Goal: Transaction & Acquisition: Purchase product/service

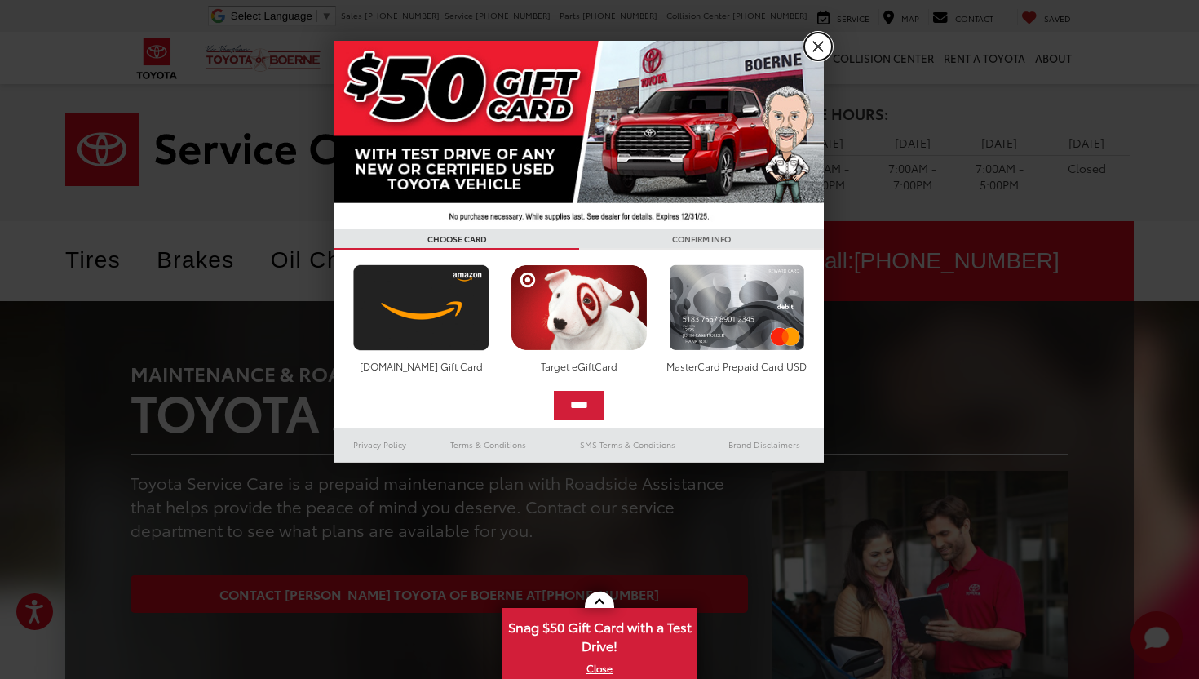
click at [808, 46] on link "X" at bounding box center [818, 47] width 28 height 28
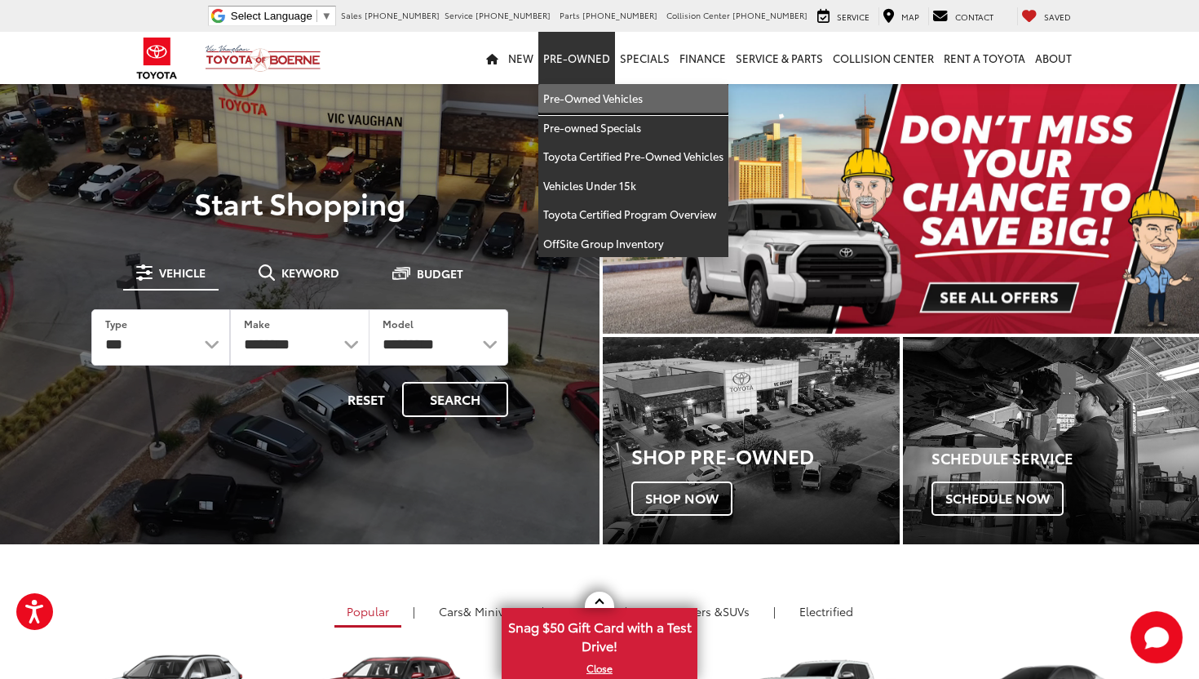
click at [580, 105] on link "Pre-Owned Vehicles" at bounding box center [633, 98] width 190 height 29
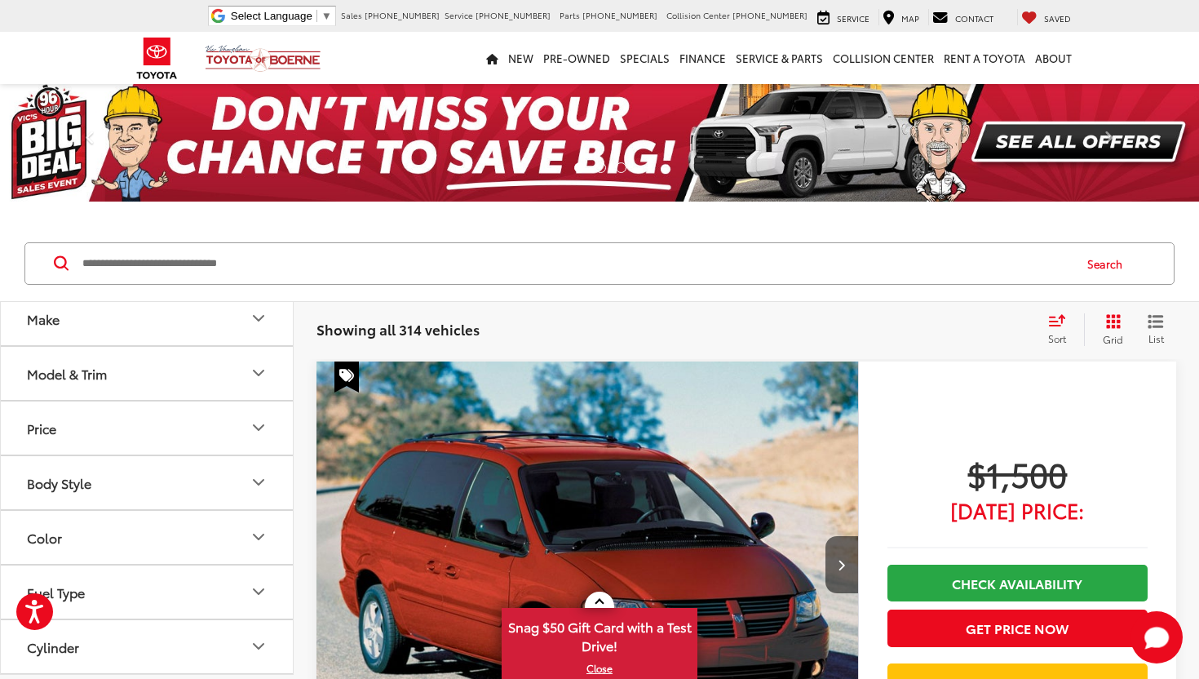
scroll to position [73, 0]
click at [228, 411] on button "Price" at bounding box center [148, 419] width 294 height 53
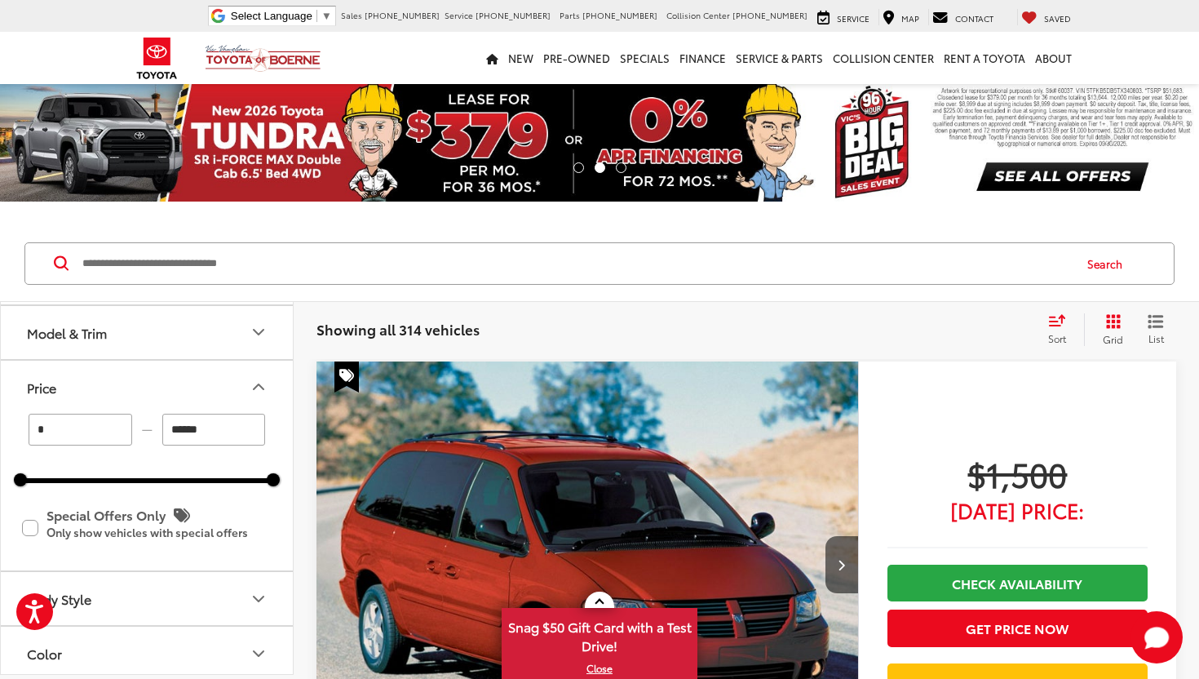
scroll to position [107, 0]
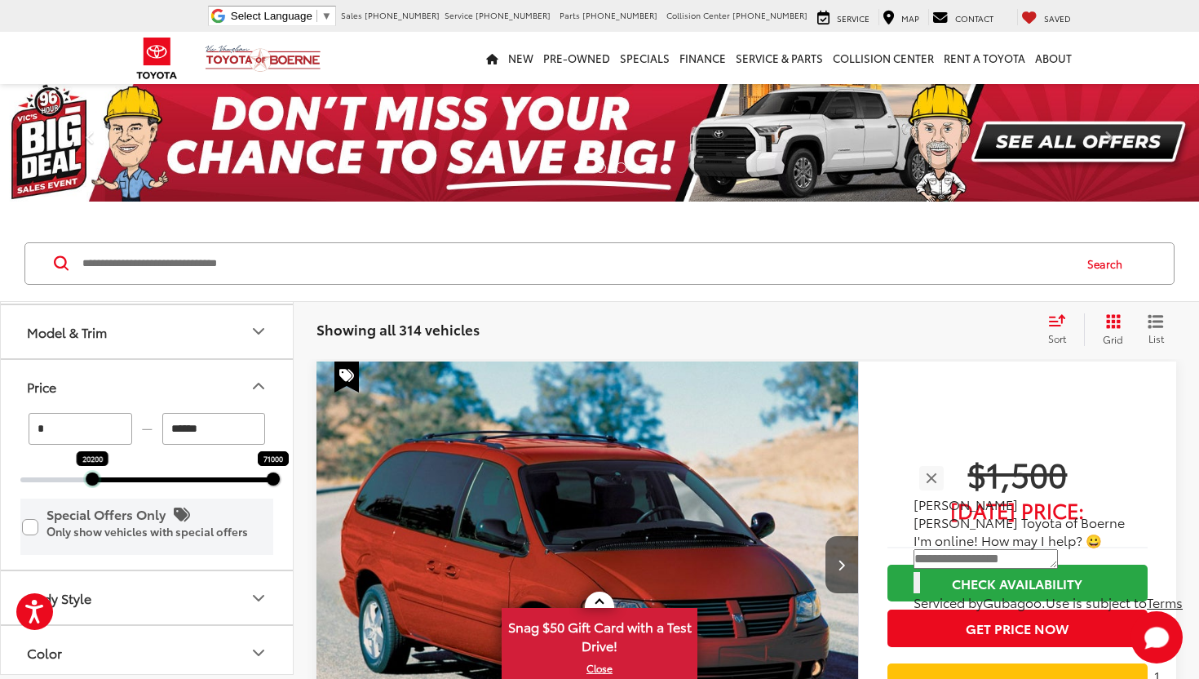
drag, startPoint x: 22, startPoint y: 478, endPoint x: 94, endPoint y: 475, distance: 71.9
click at [94, 475] on div at bounding box center [92, 478] width 13 height 13
type input "******"
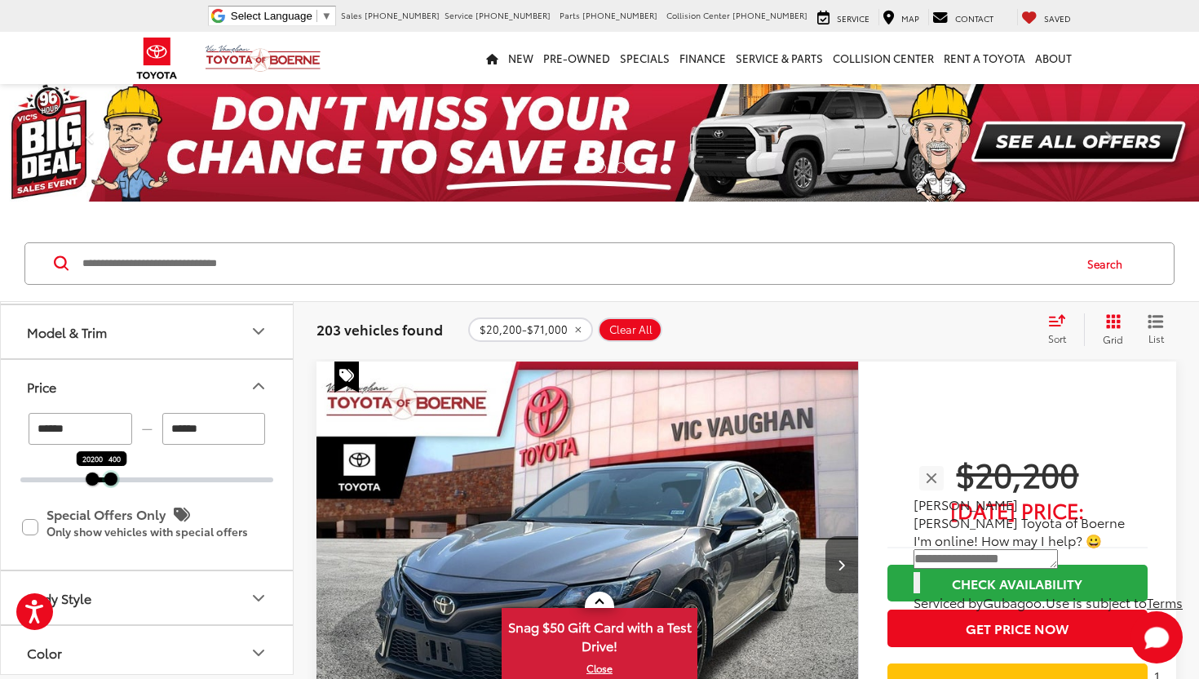
drag, startPoint x: 277, startPoint y: 480, endPoint x: 114, endPoint y: 476, distance: 162.4
click at [114, 476] on div at bounding box center [110, 478] width 13 height 13
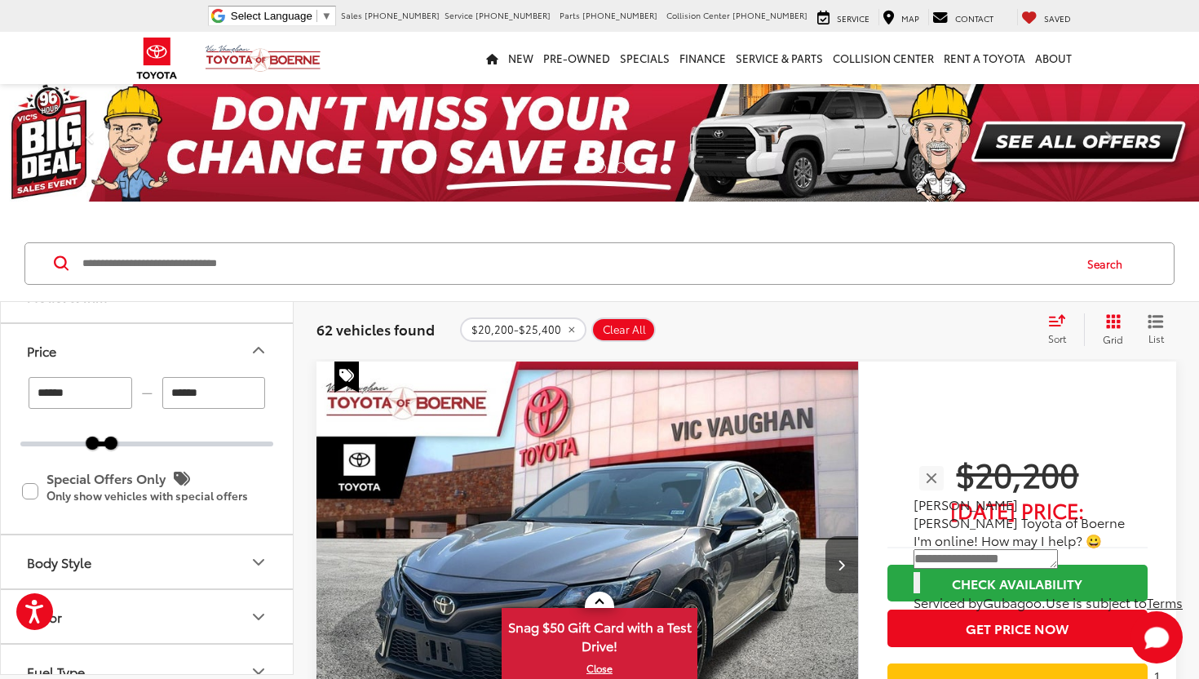
click at [182, 396] on input "******" at bounding box center [214, 393] width 104 height 32
type input "******"
click at [61, 395] on input "******" at bounding box center [81, 393] width 104 height 32
type input "******"
click at [146, 350] on button "Price" at bounding box center [148, 350] width 294 height 53
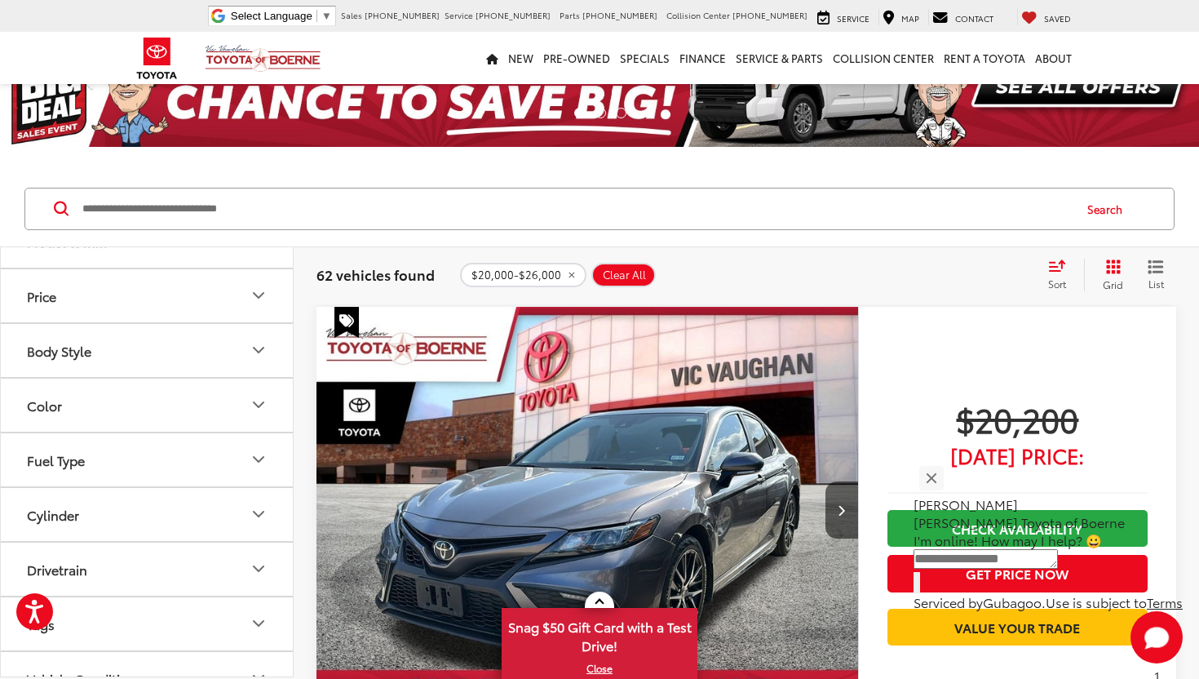
scroll to position [55, 0]
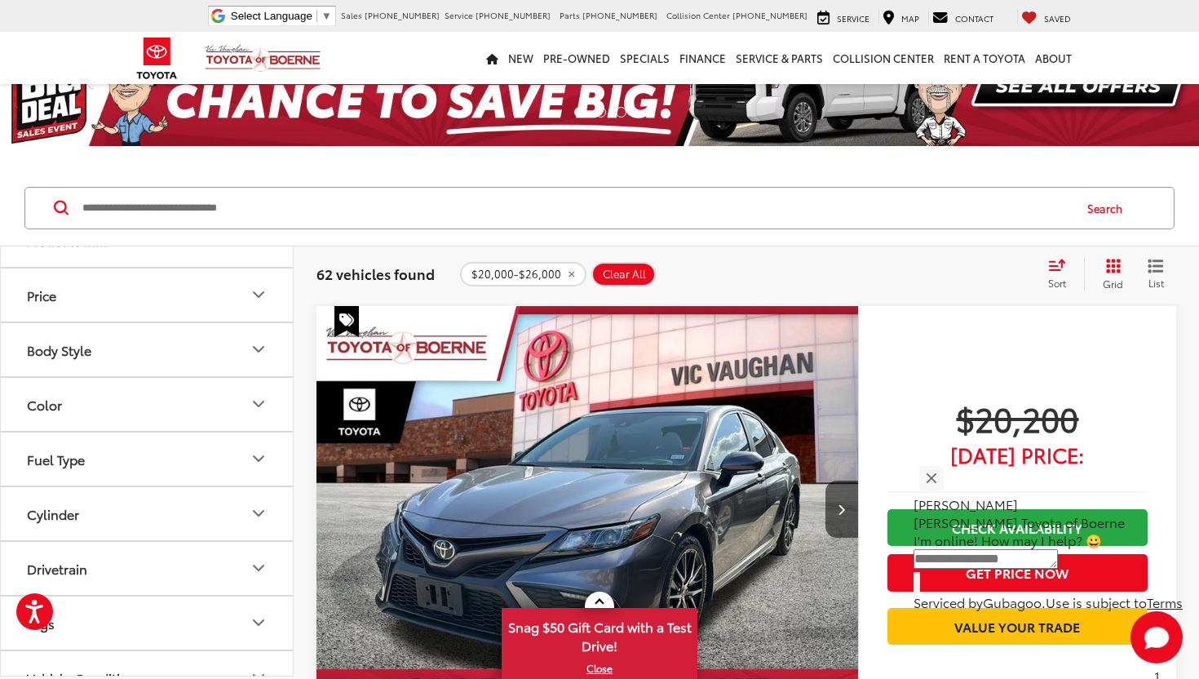
click at [146, 350] on button "Body Style" at bounding box center [148, 349] width 294 height 53
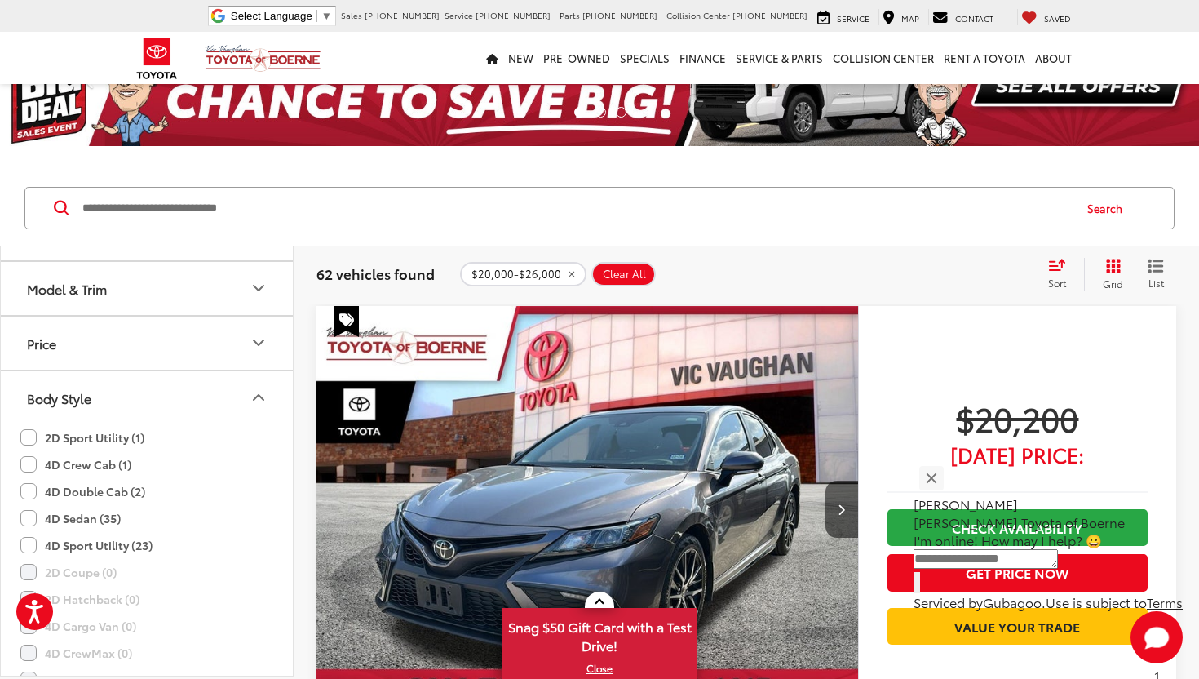
scroll to position [98, 0]
click at [31, 517] on label "4D Sedan (35)" at bounding box center [70, 515] width 100 height 27
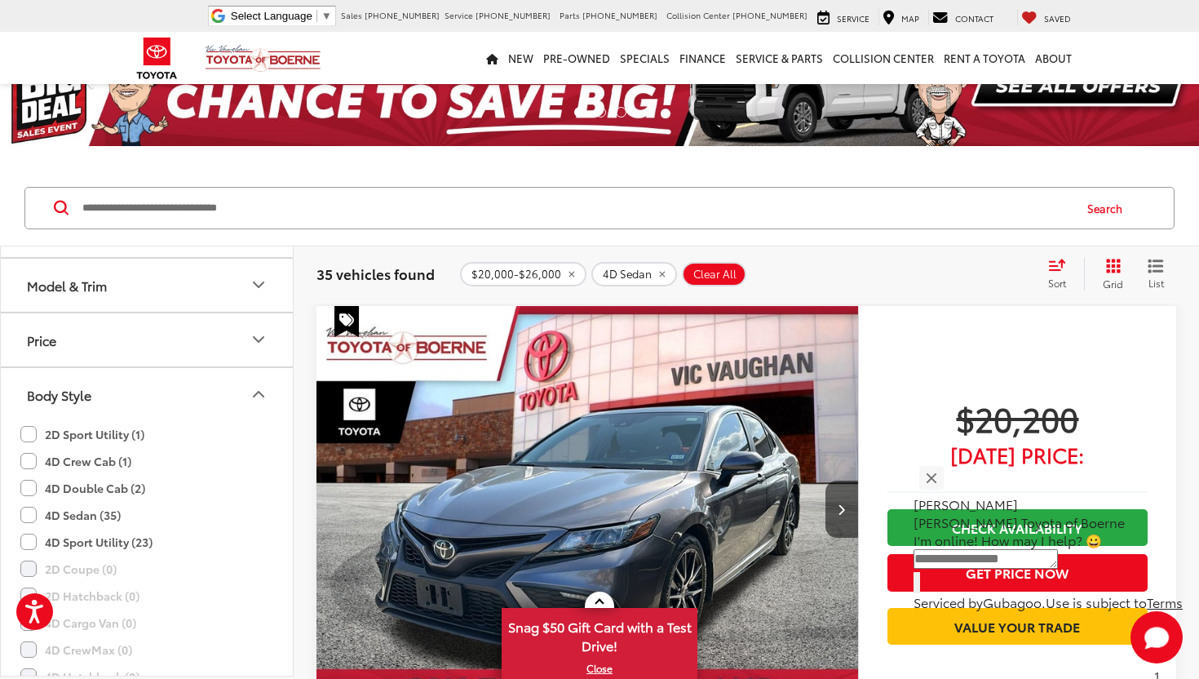
click at [28, 543] on label "4D Sport Utility (23)" at bounding box center [86, 542] width 132 height 27
click at [258, 390] on icon "Body Style" at bounding box center [259, 394] width 20 height 20
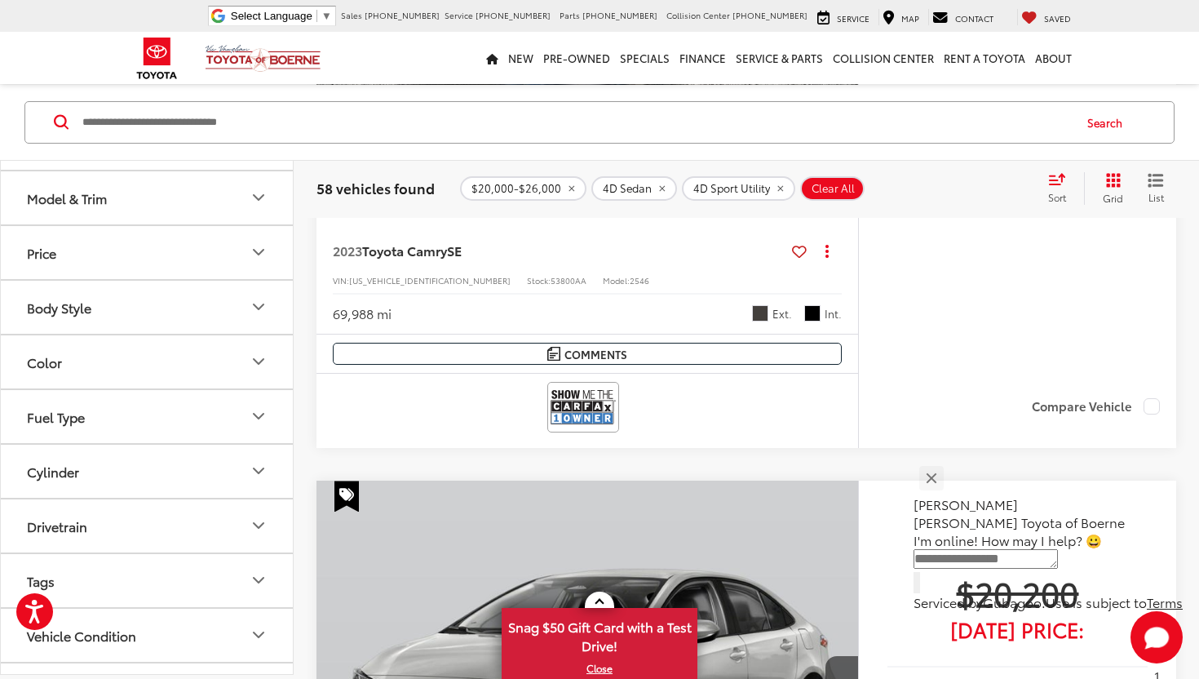
scroll to position [634, 0]
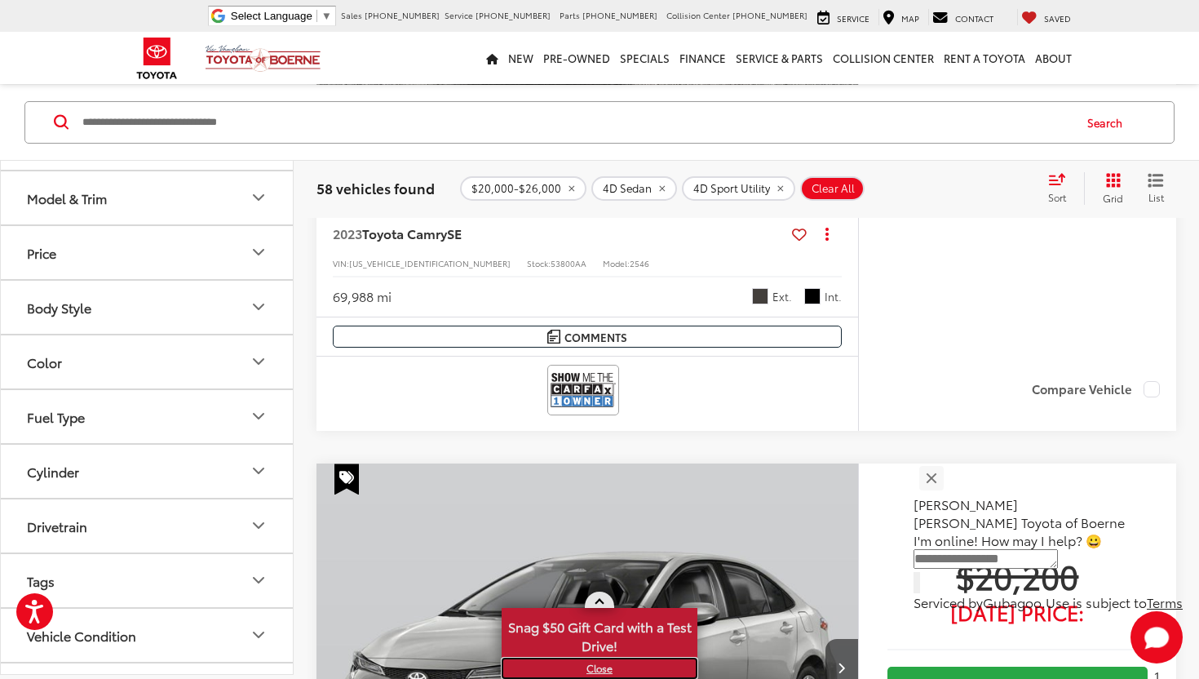
click at [597, 668] on link "X" at bounding box center [599, 668] width 193 height 18
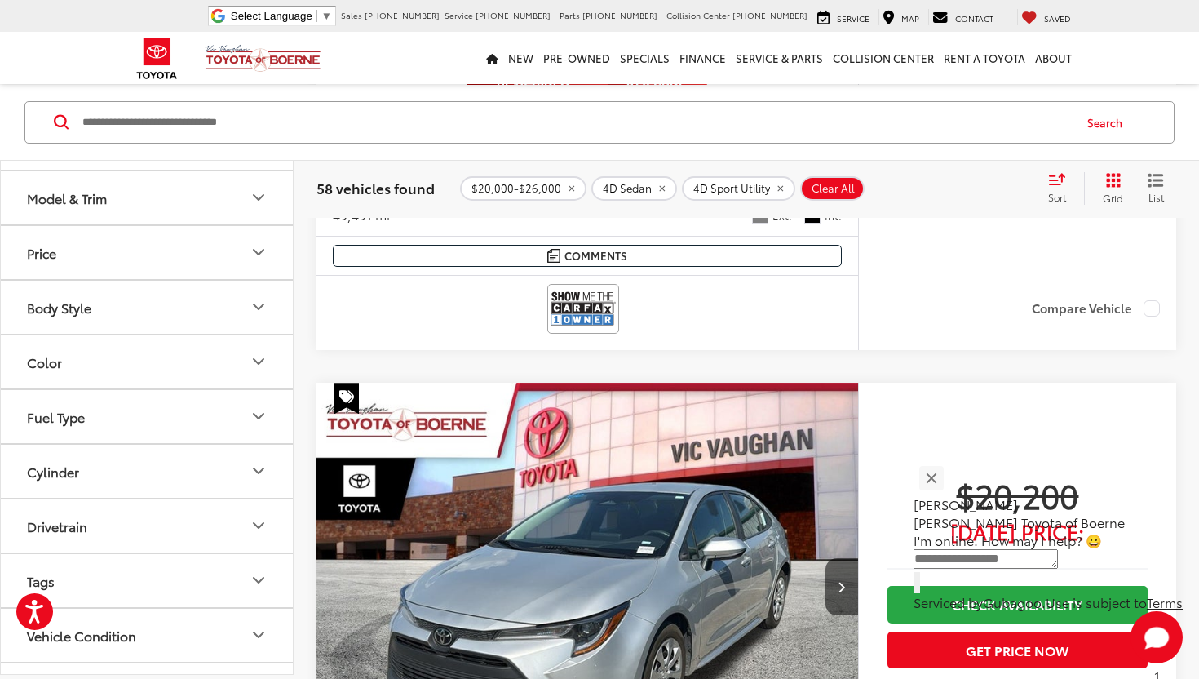
scroll to position [3628, 0]
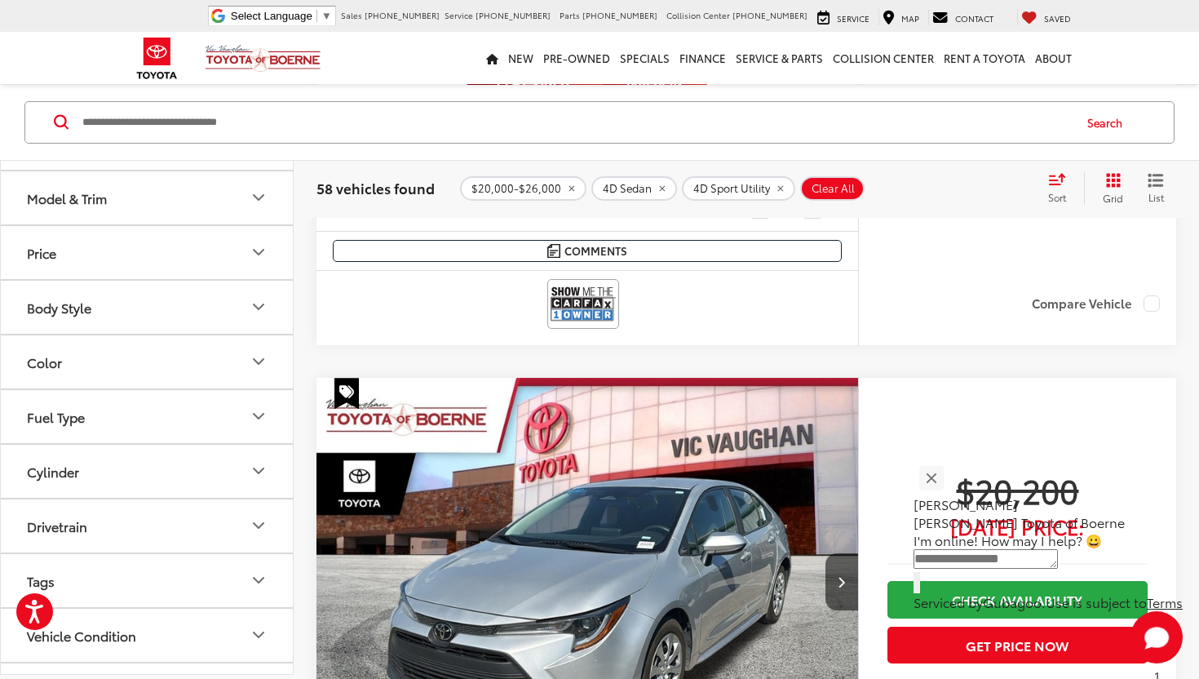
click at [106, 290] on button "Body Style" at bounding box center [148, 307] width 294 height 53
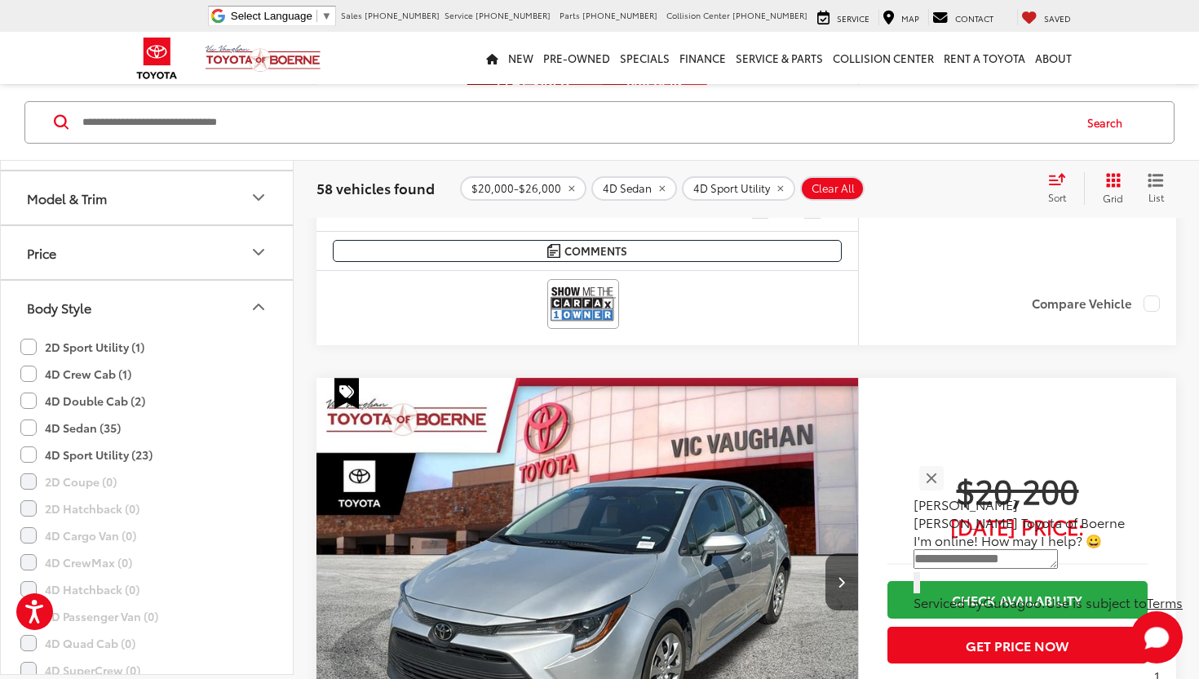
click at [104, 297] on button "Body Style" at bounding box center [148, 307] width 294 height 53
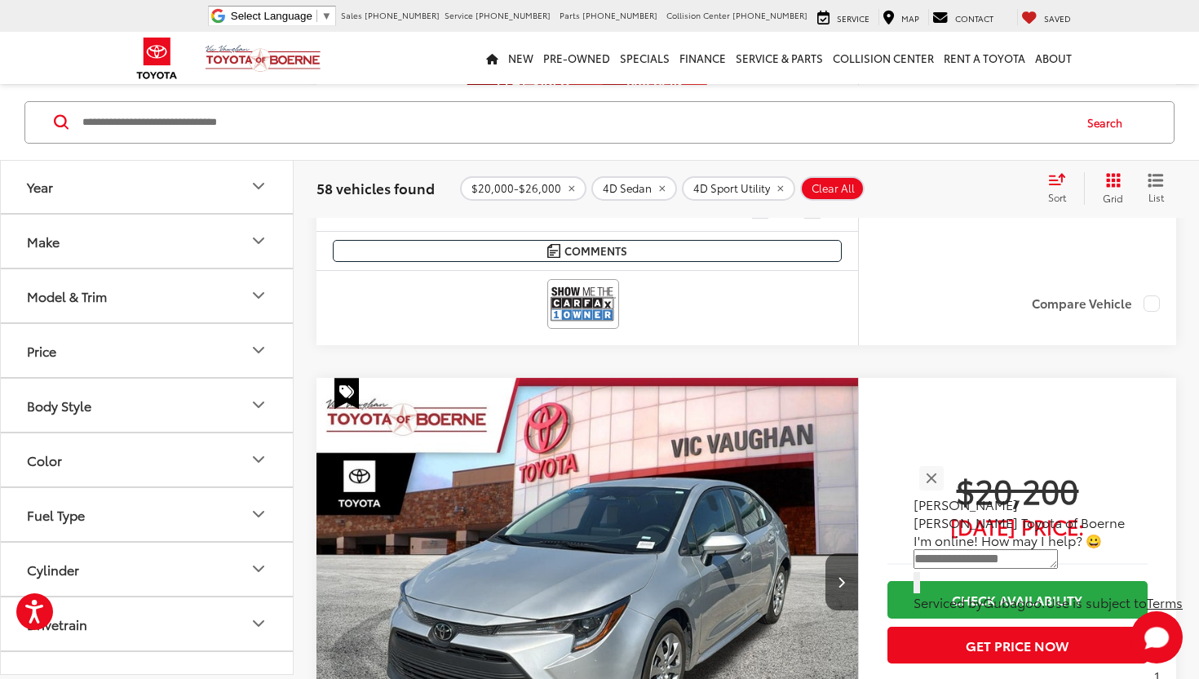
scroll to position [0, 0]
click at [95, 299] on div "Model & Trim" at bounding box center [67, 295] width 80 height 15
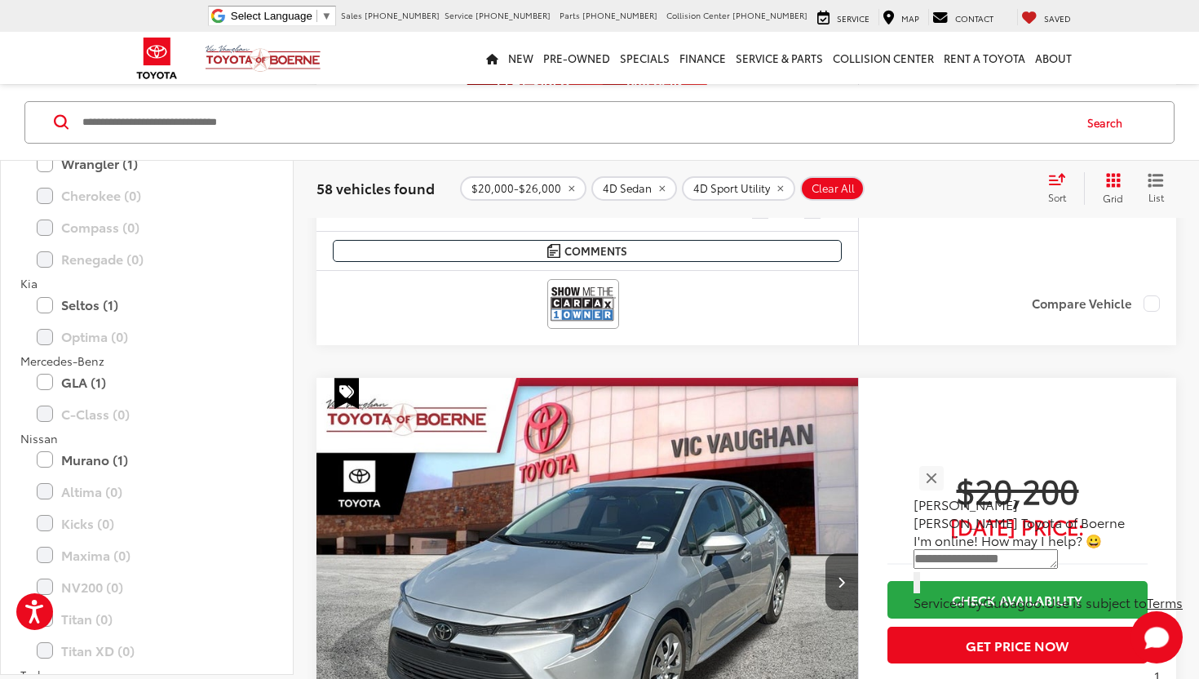
scroll to position [502, 0]
click at [45, 377] on label "GLA (1)" at bounding box center [147, 379] width 220 height 29
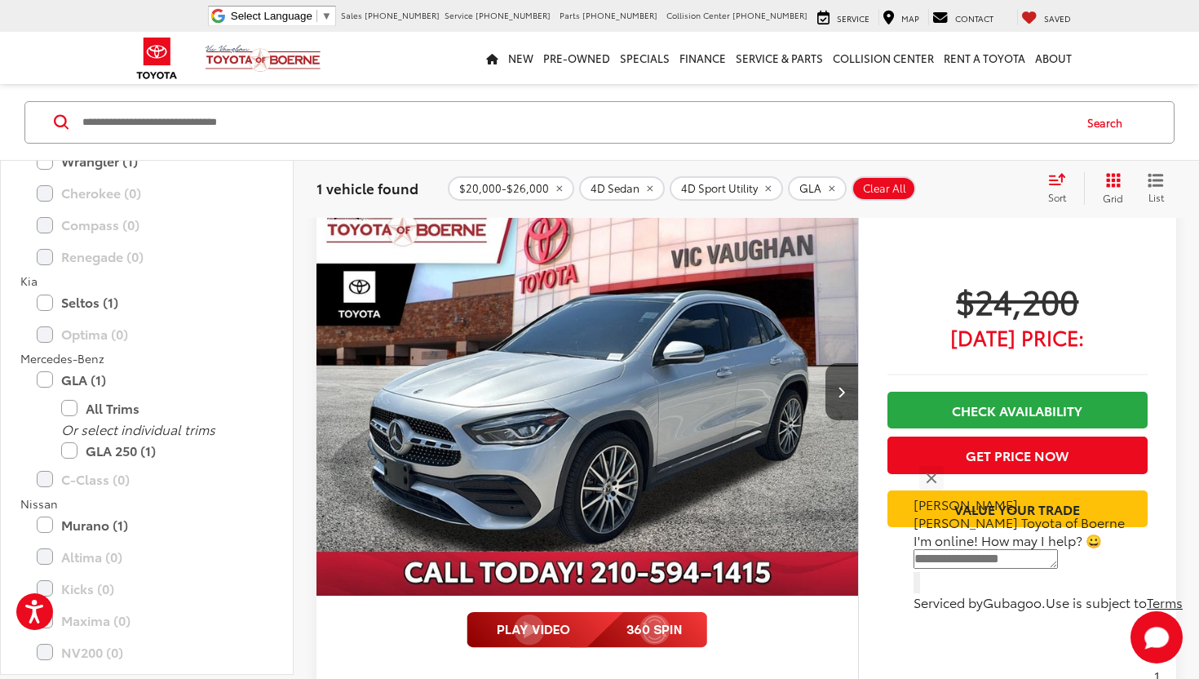
scroll to position [161, 0]
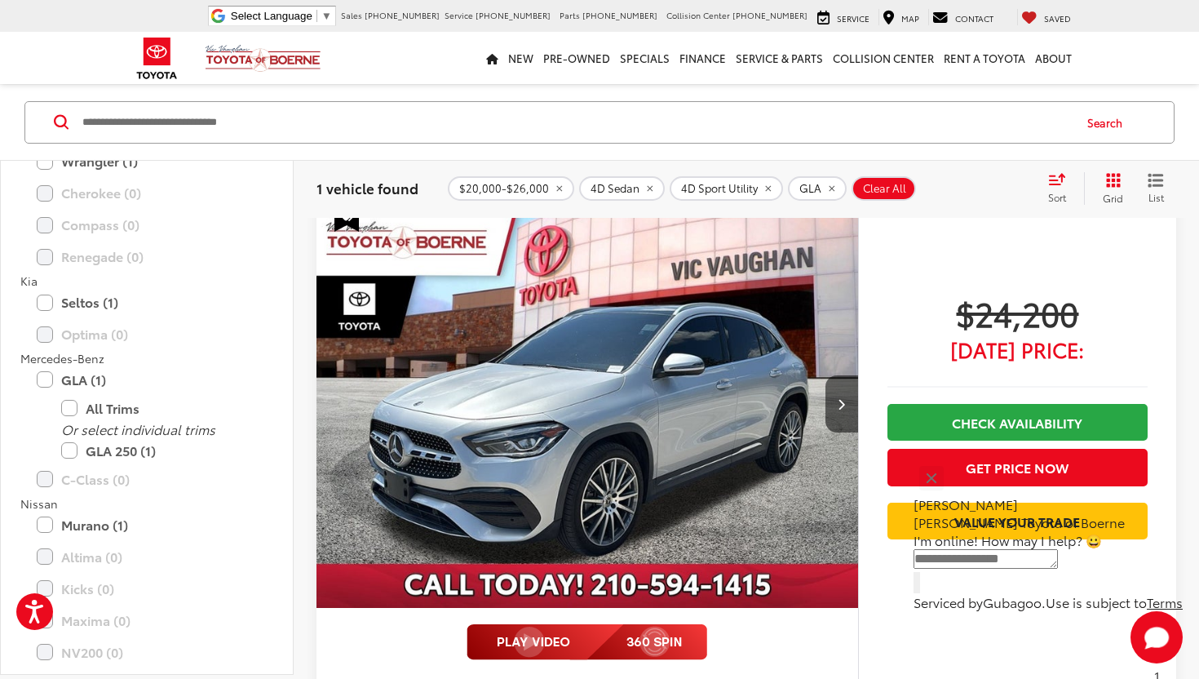
click at [625, 409] on img "2021 Mercedes-Benz GLA GLA 250 0" at bounding box center [588, 405] width 544 height 408
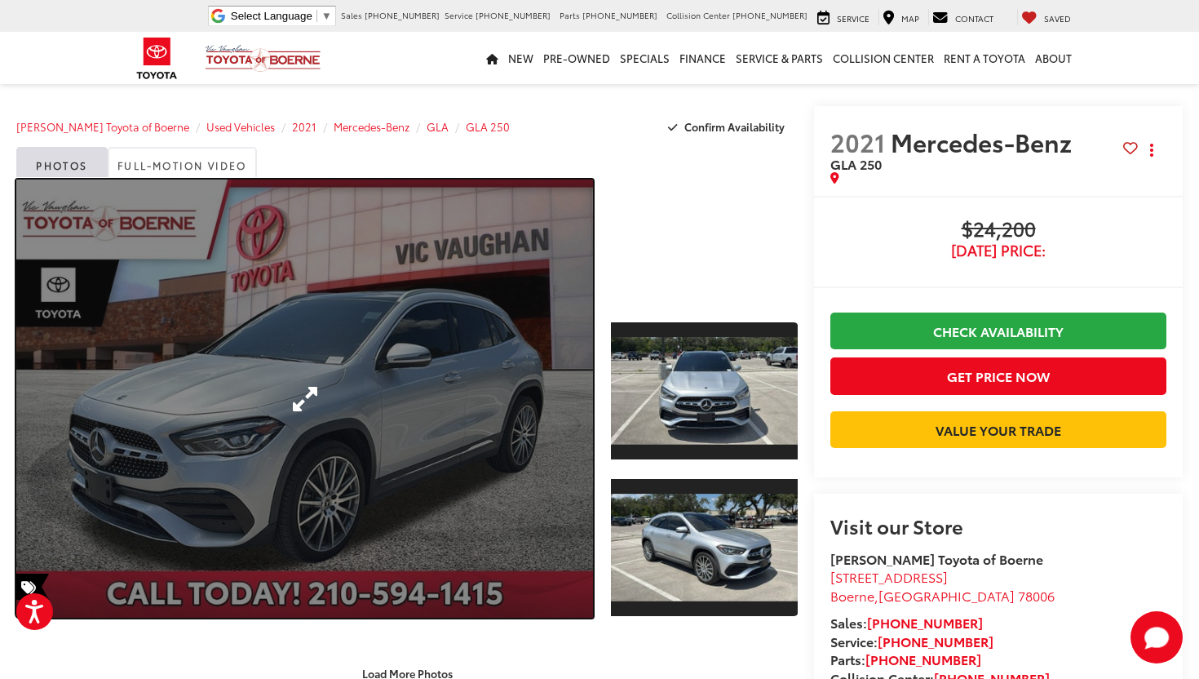
click at [317, 402] on link "Expand Photo 0" at bounding box center [304, 398] width 577 height 438
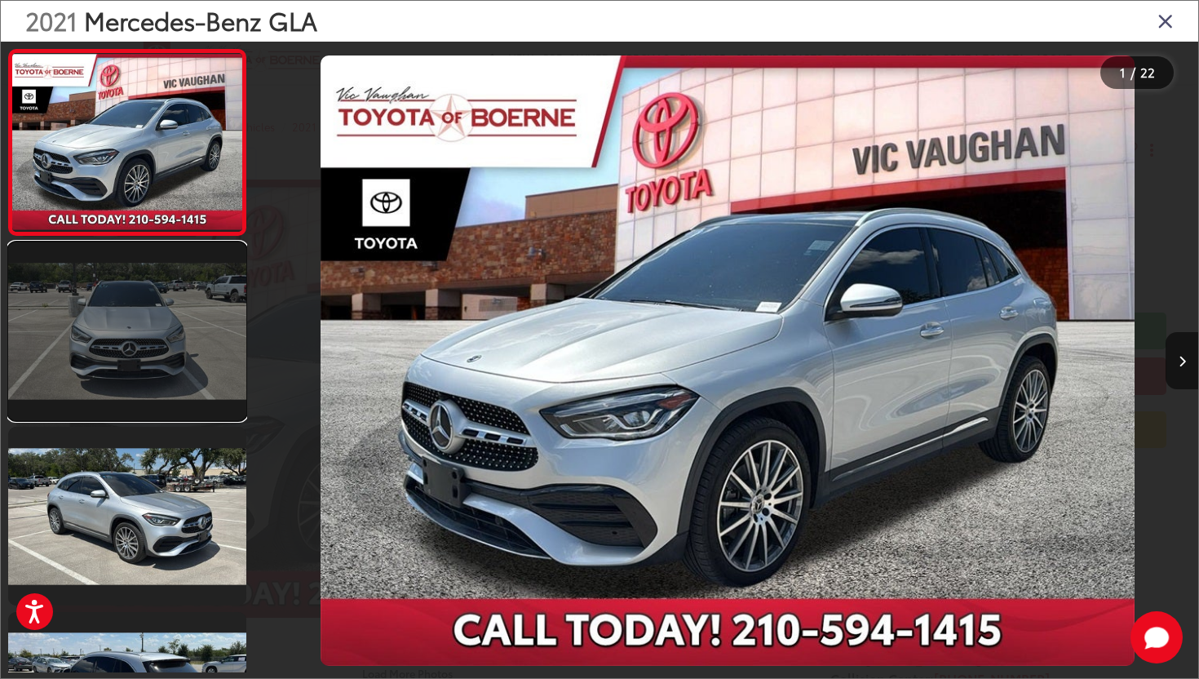
click at [217, 375] on link at bounding box center [127, 331] width 238 height 179
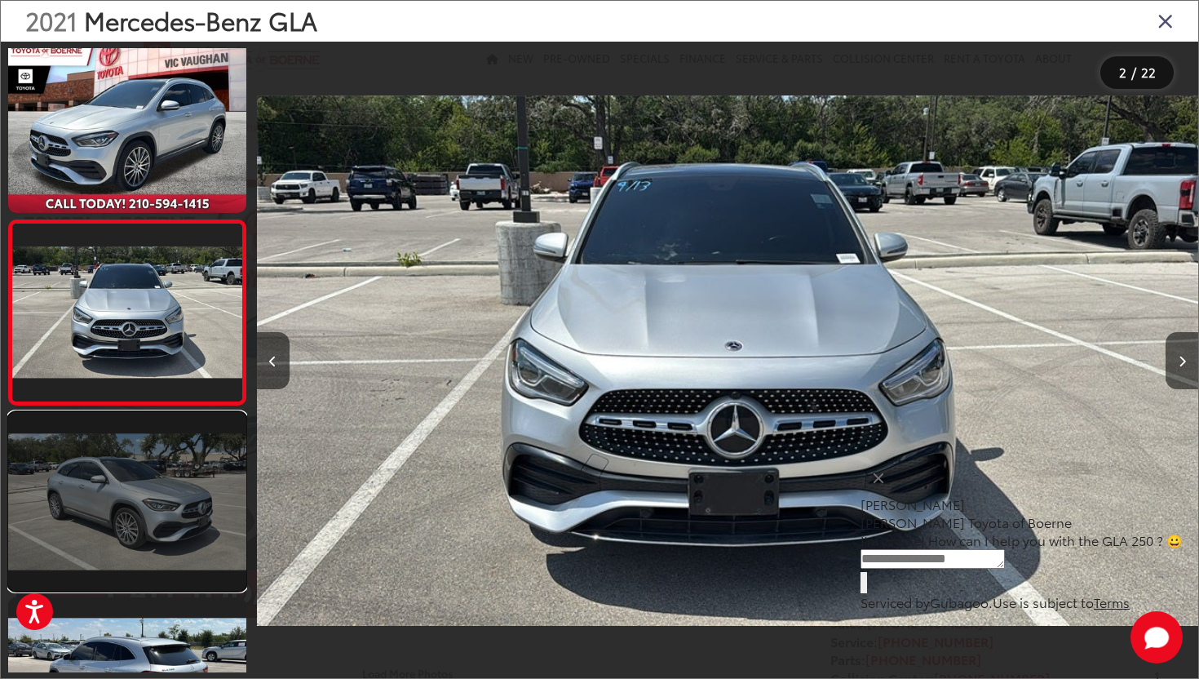
click at [157, 456] on link at bounding box center [127, 501] width 238 height 179
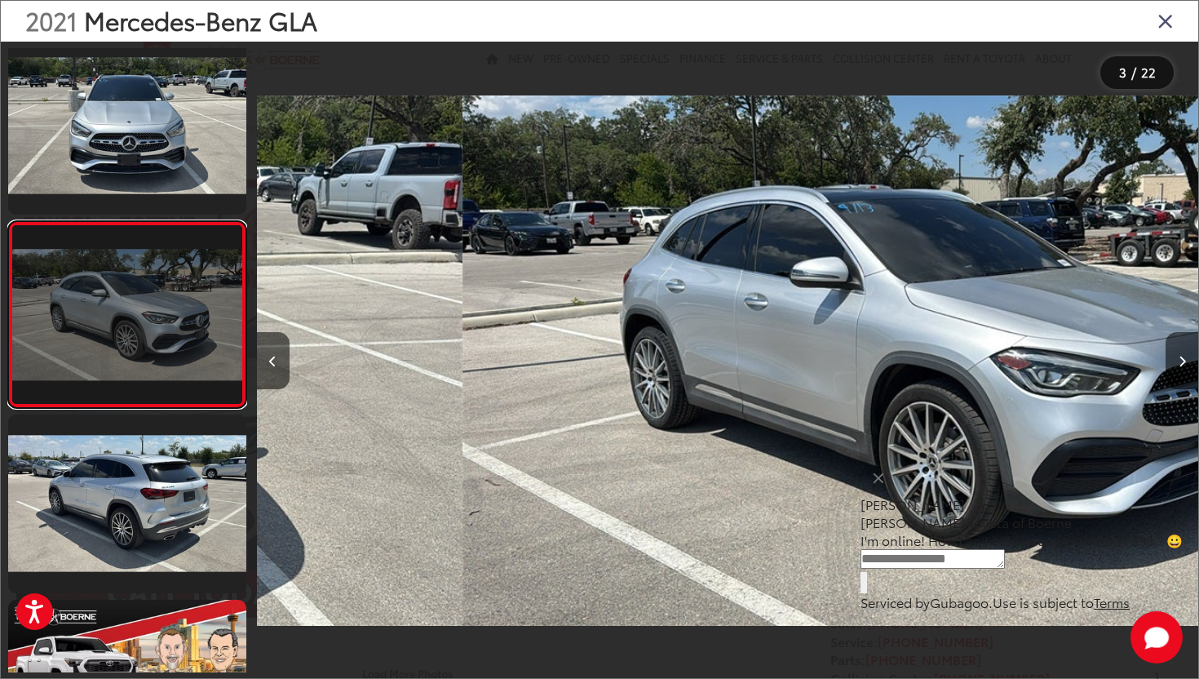
scroll to position [199, 0]
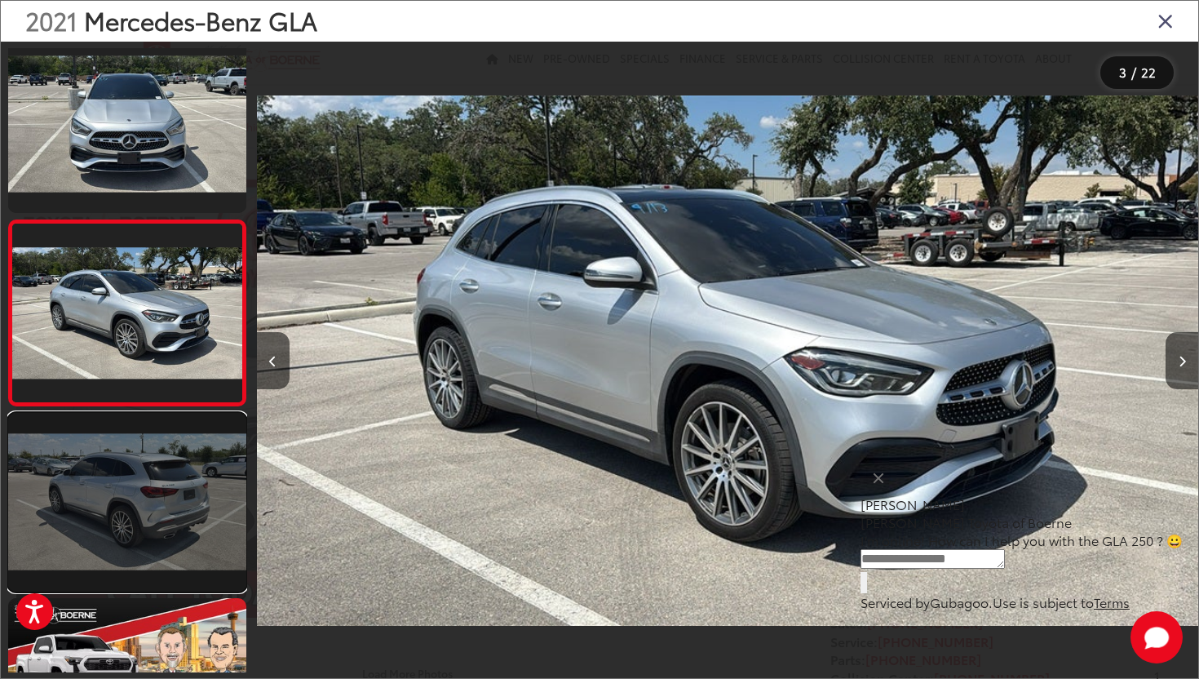
click at [153, 458] on link at bounding box center [127, 502] width 238 height 179
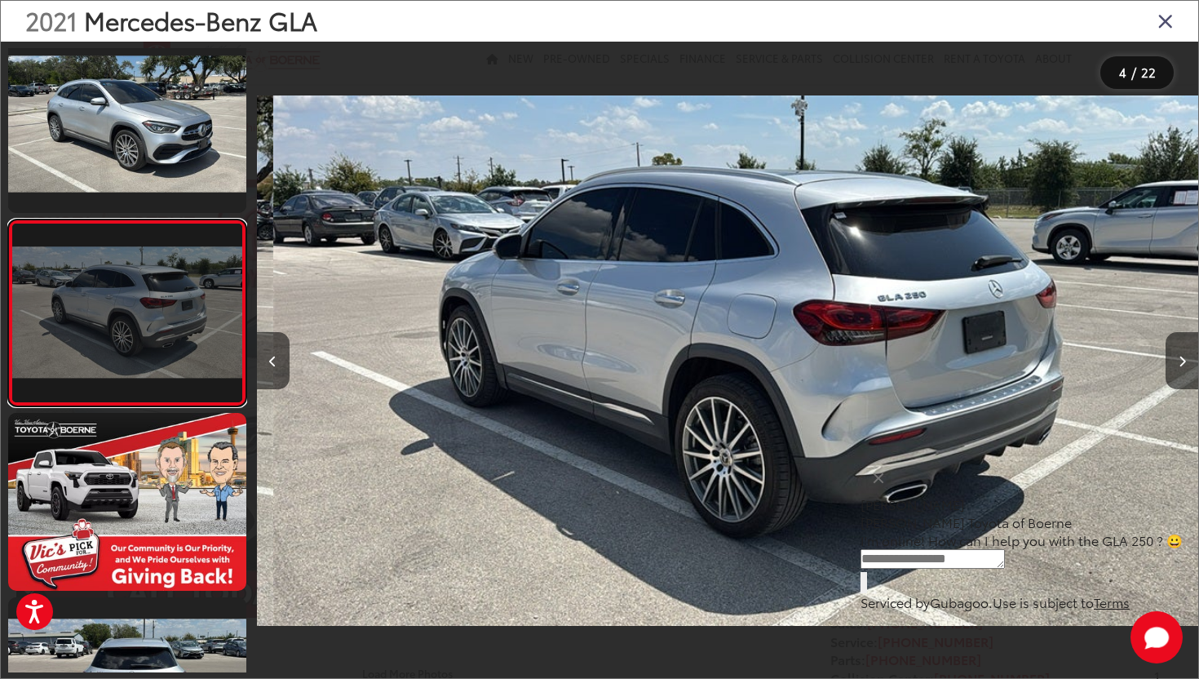
scroll to position [0, 2825]
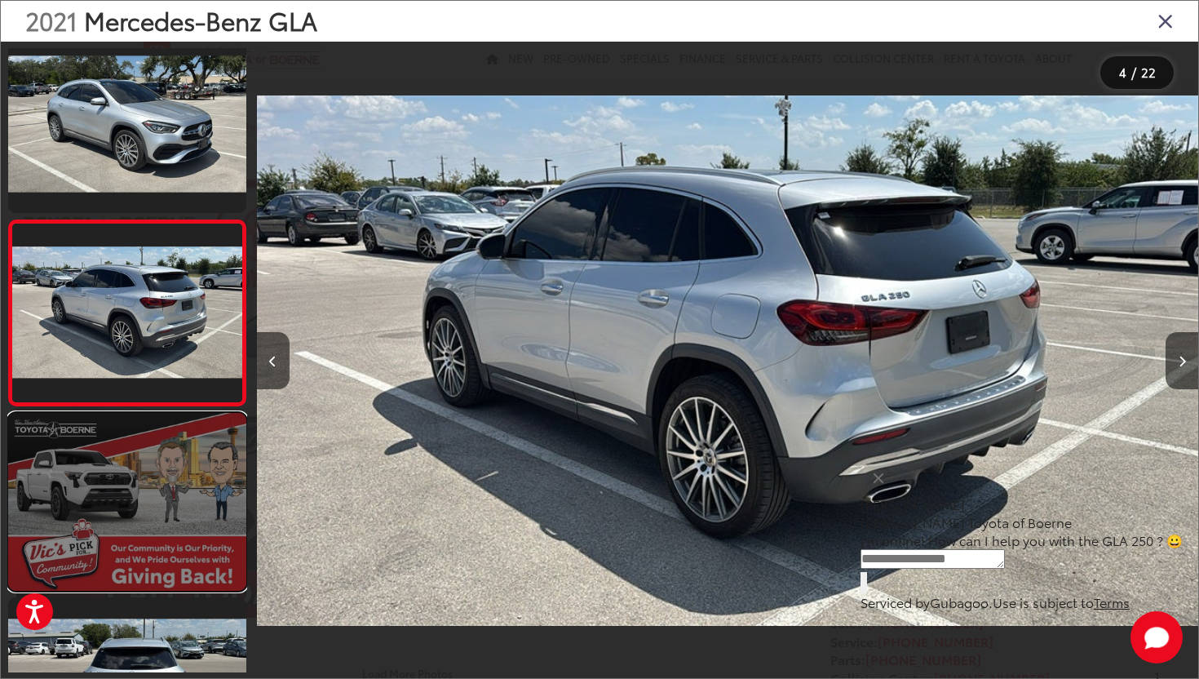
click at [140, 507] on link at bounding box center [127, 502] width 238 height 179
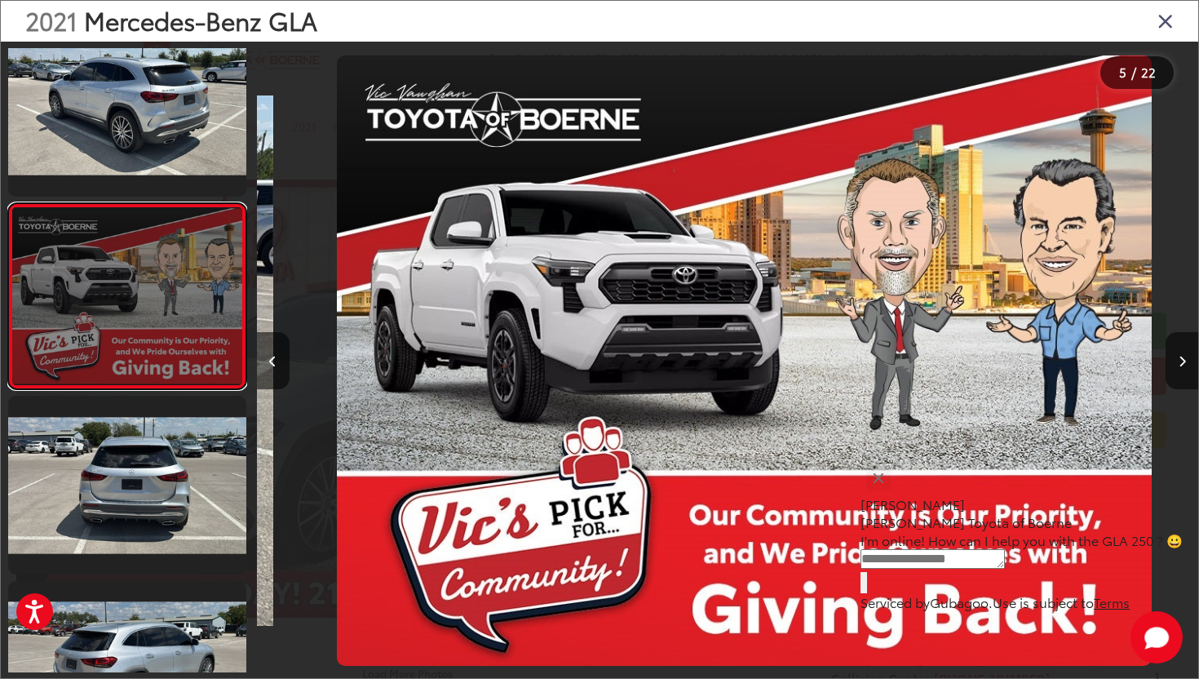
scroll to position [586, 0]
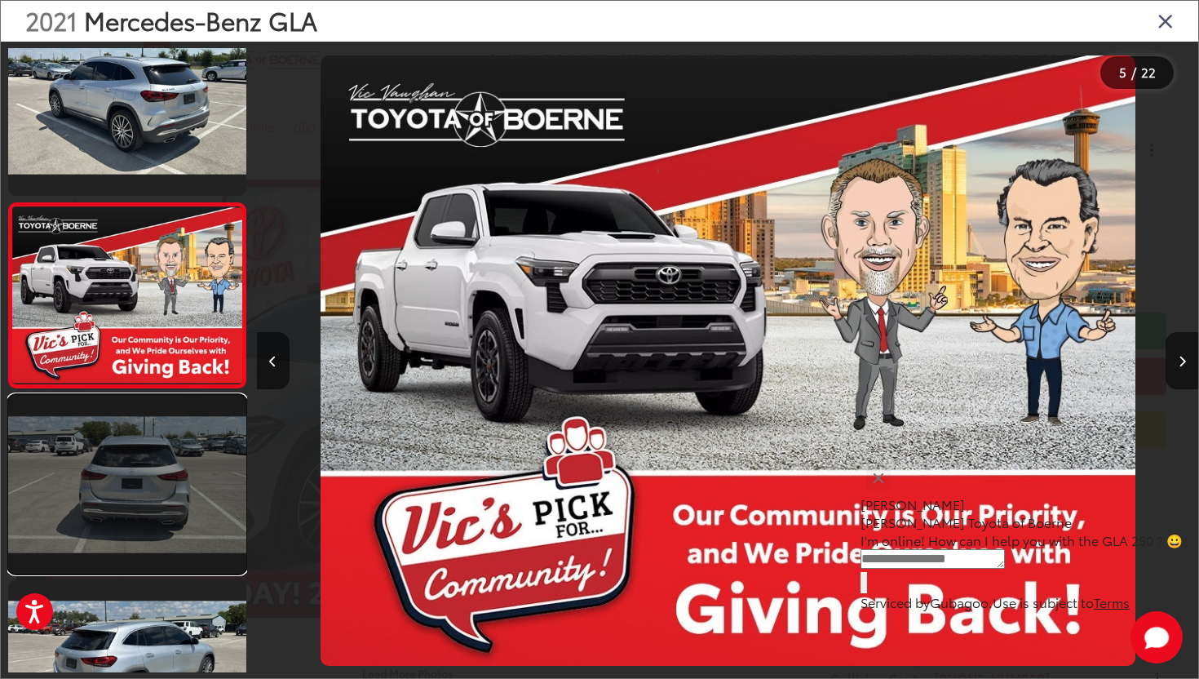
click at [139, 516] on link at bounding box center [127, 484] width 238 height 179
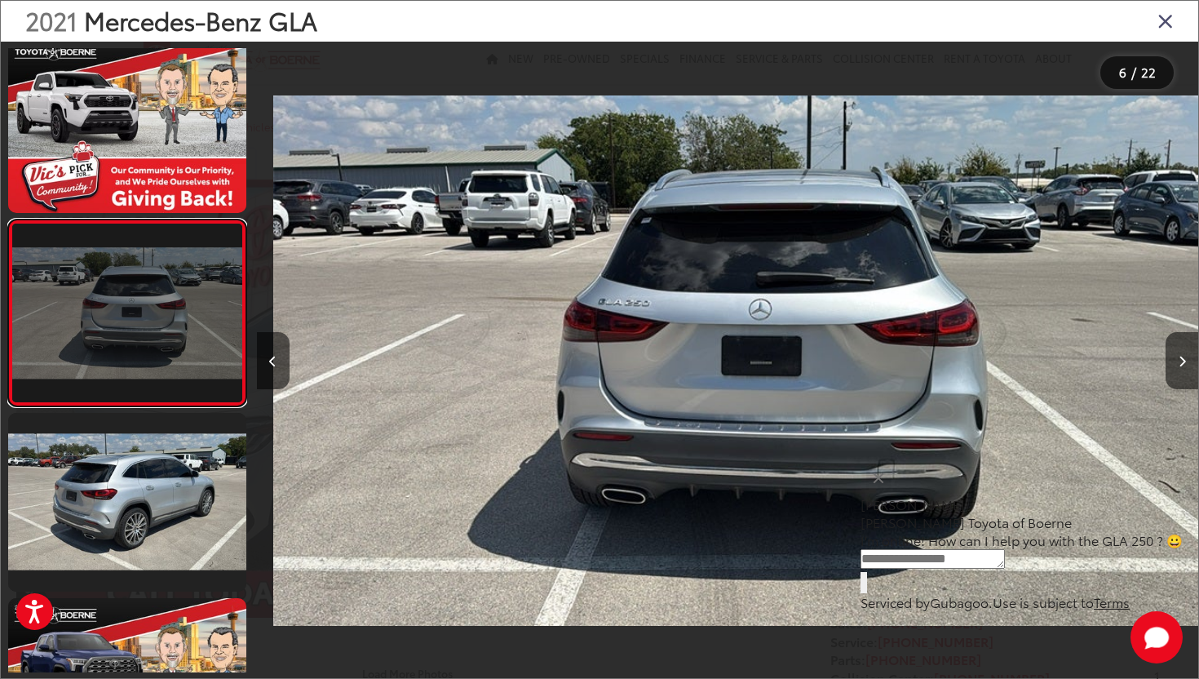
scroll to position [0, 4708]
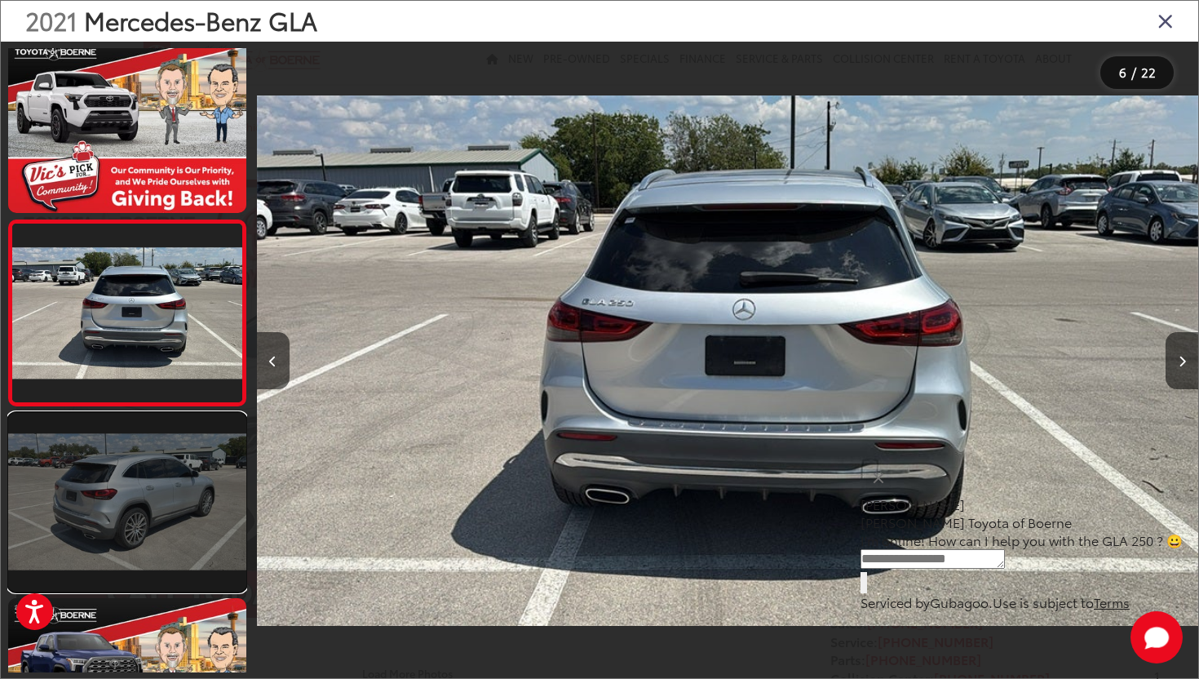
click at [135, 556] on link at bounding box center [127, 502] width 238 height 179
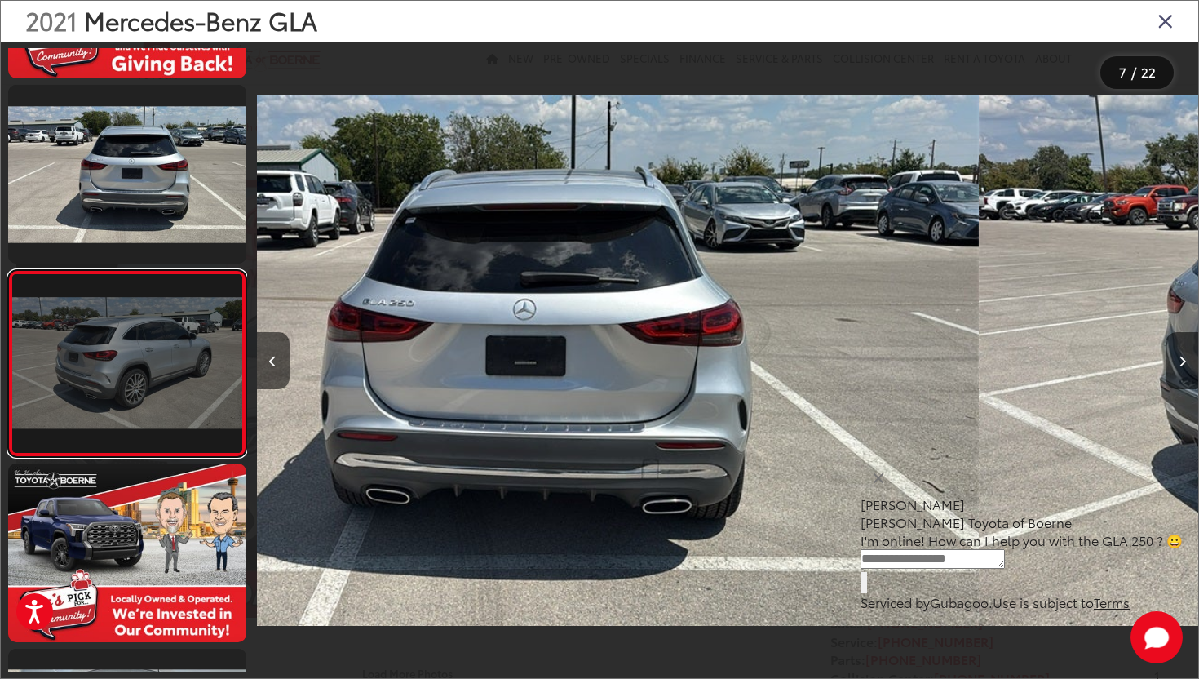
scroll to position [0, 0]
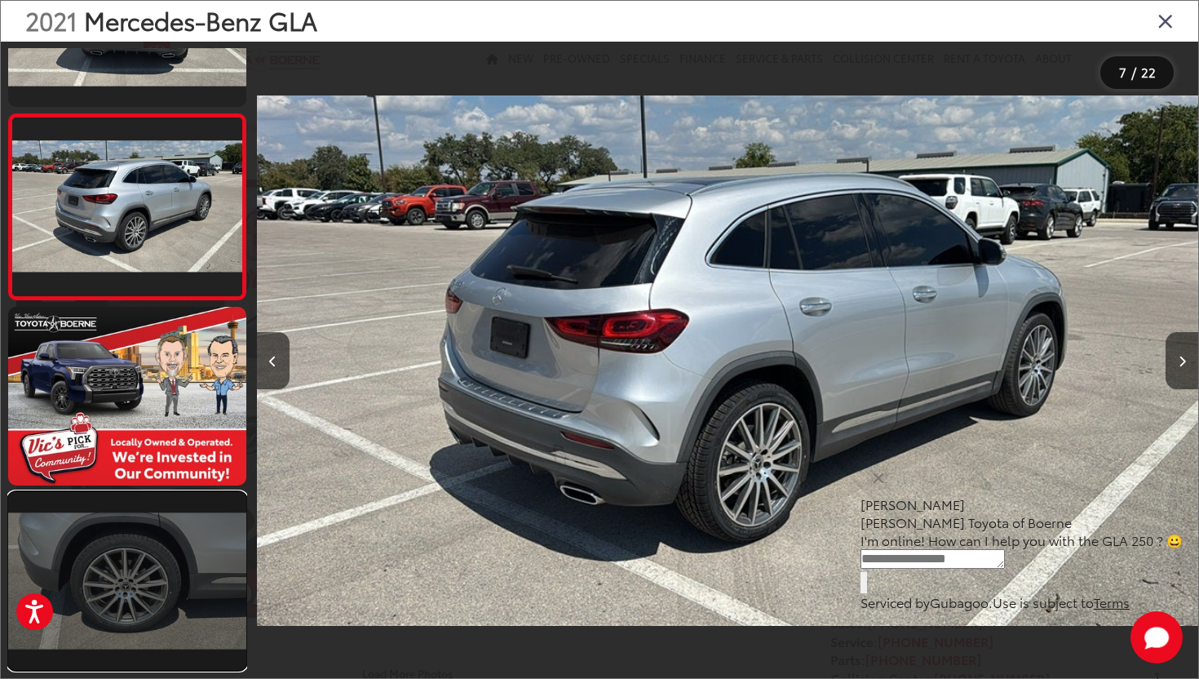
click at [122, 539] on link at bounding box center [127, 581] width 238 height 179
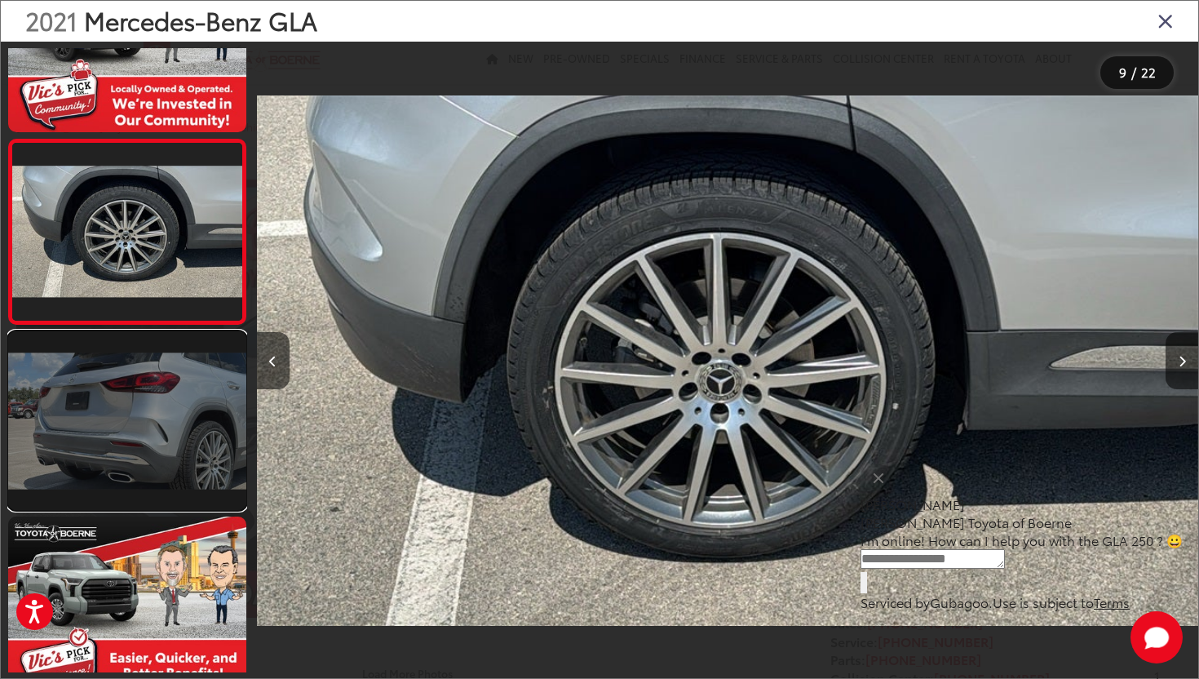
click at [129, 435] on link at bounding box center [127, 420] width 238 height 179
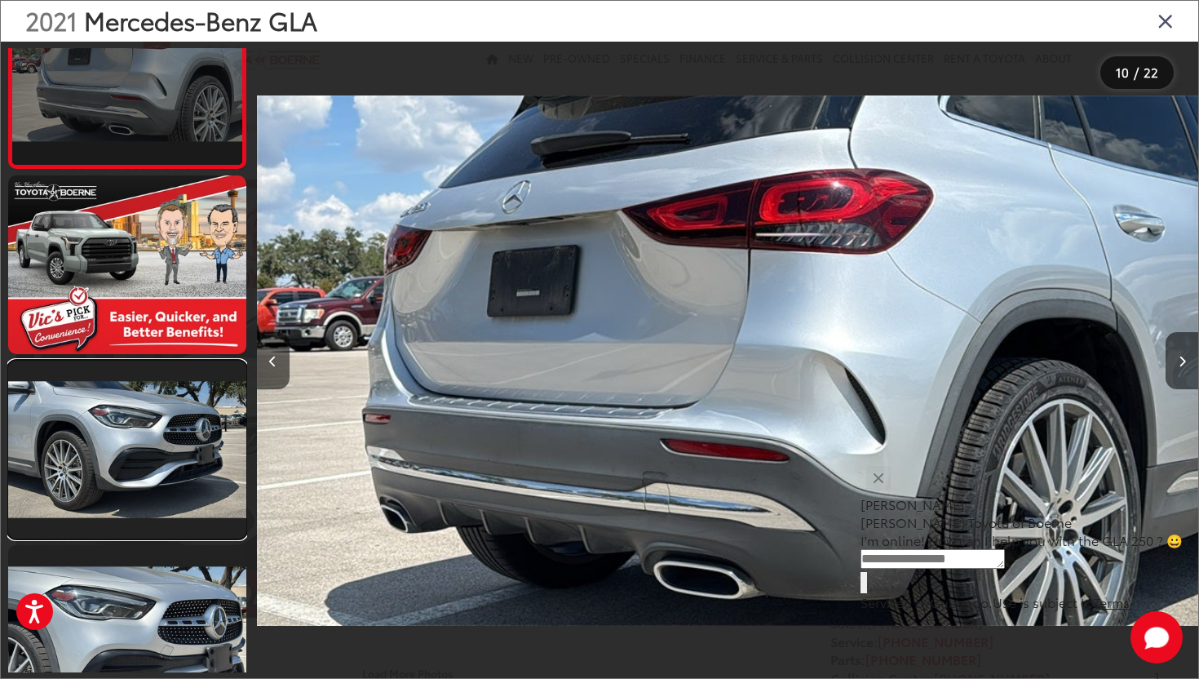
click at [129, 435] on link at bounding box center [127, 450] width 238 height 179
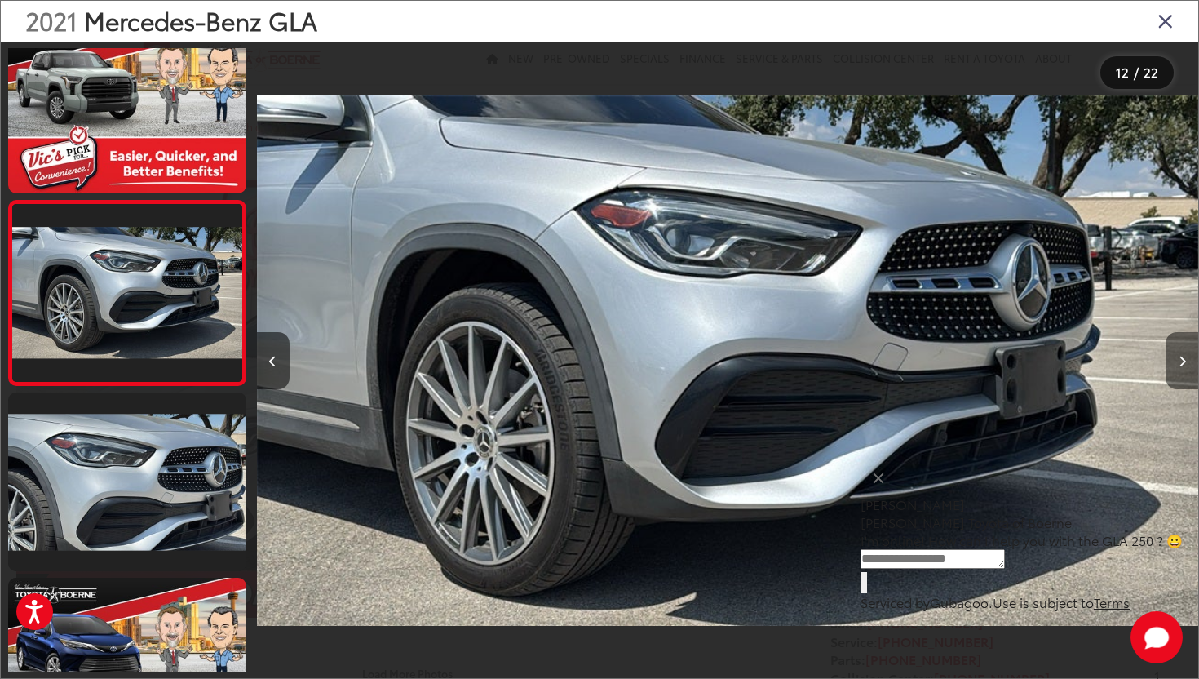
click at [1186, 352] on button "Next image" at bounding box center [1182, 360] width 33 height 57
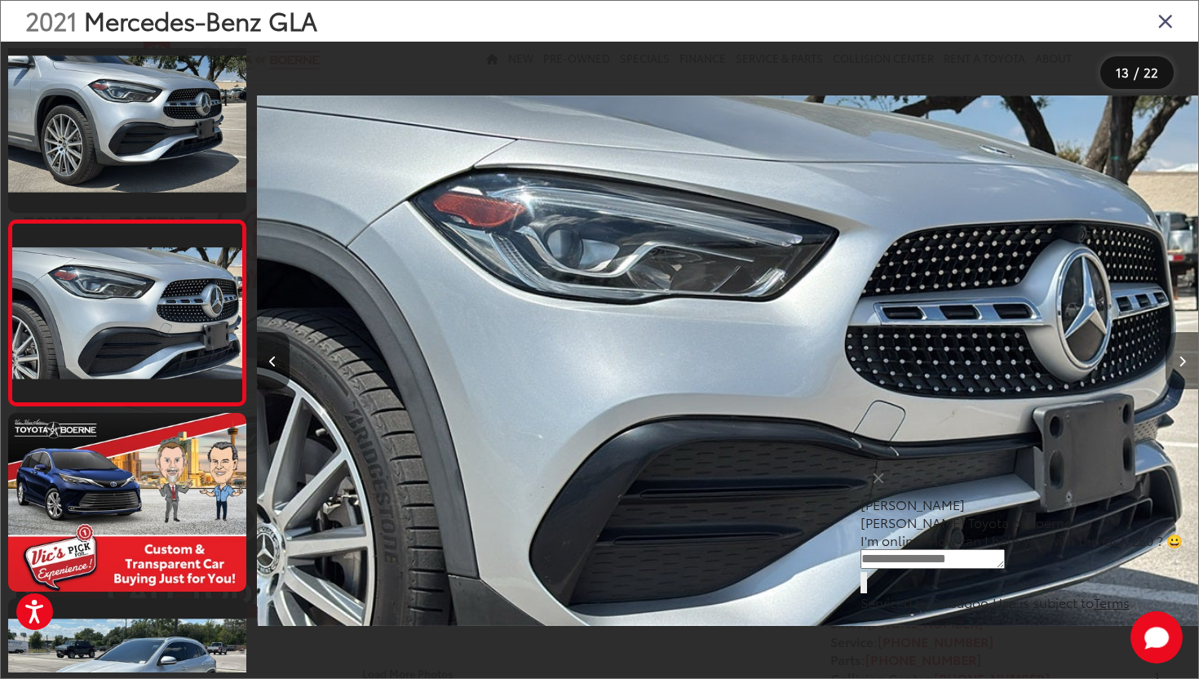
click at [1186, 352] on button "Next image" at bounding box center [1182, 360] width 33 height 57
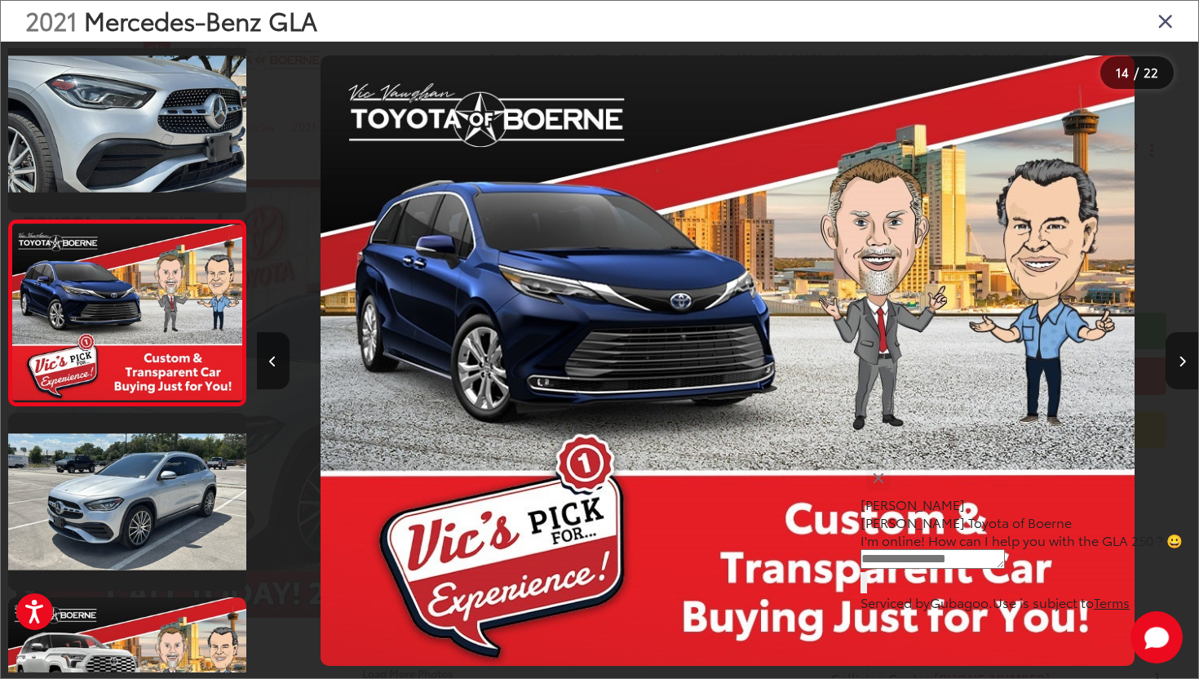
click at [1186, 352] on button "Next image" at bounding box center [1182, 360] width 33 height 57
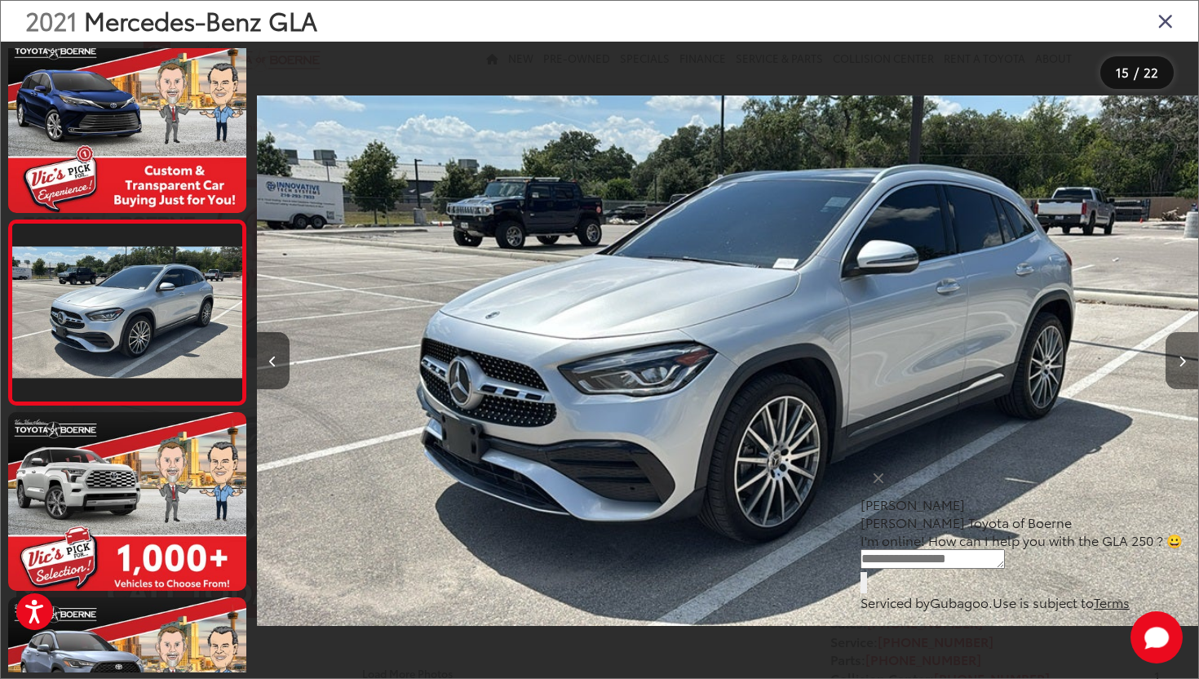
click at [1186, 352] on button "Next image" at bounding box center [1182, 360] width 33 height 57
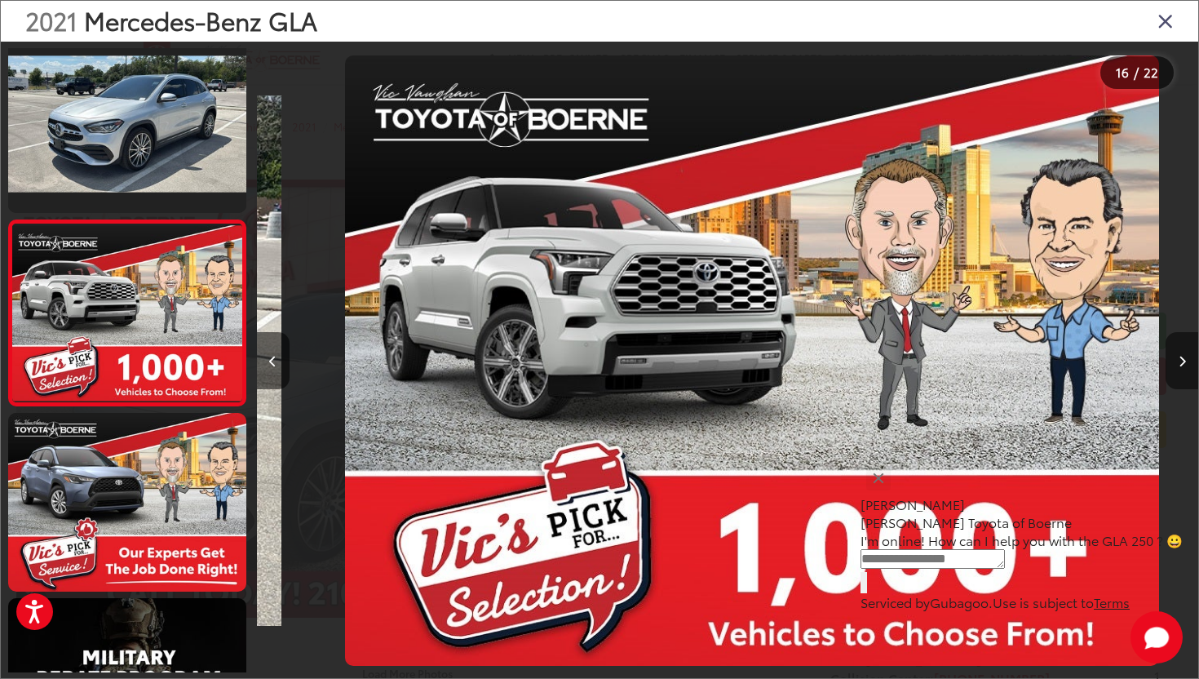
click at [1186, 352] on button "Next image" at bounding box center [1182, 360] width 33 height 57
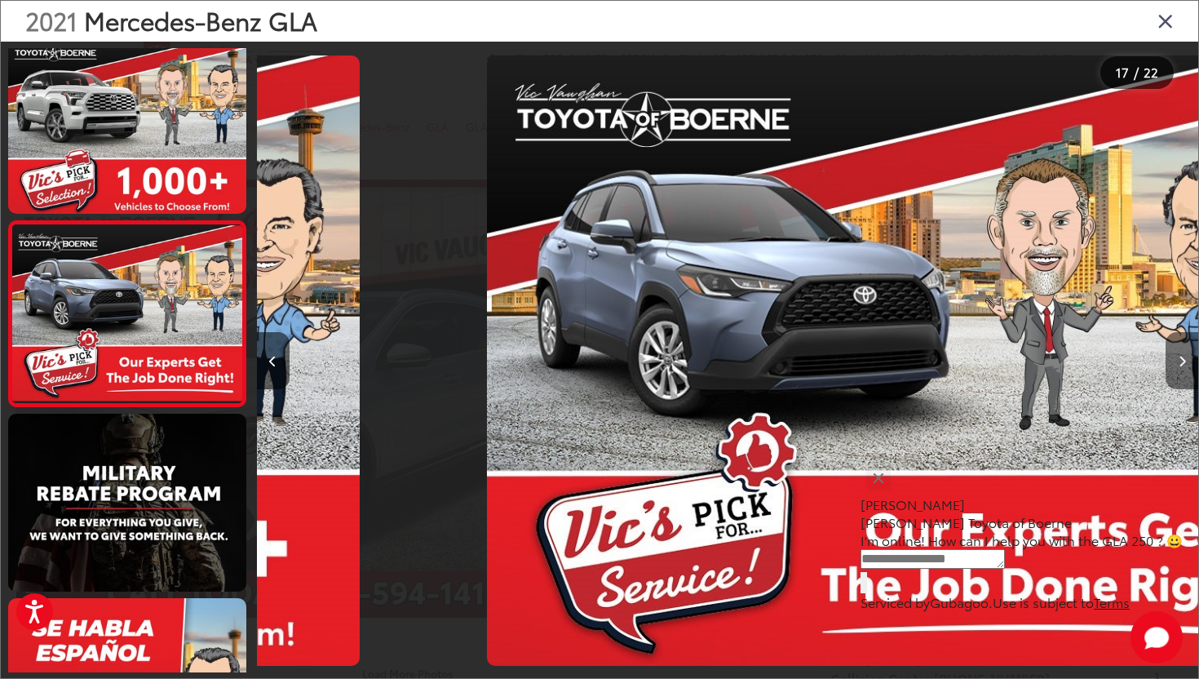
click at [1186, 352] on button "Next image" at bounding box center [1182, 360] width 33 height 57
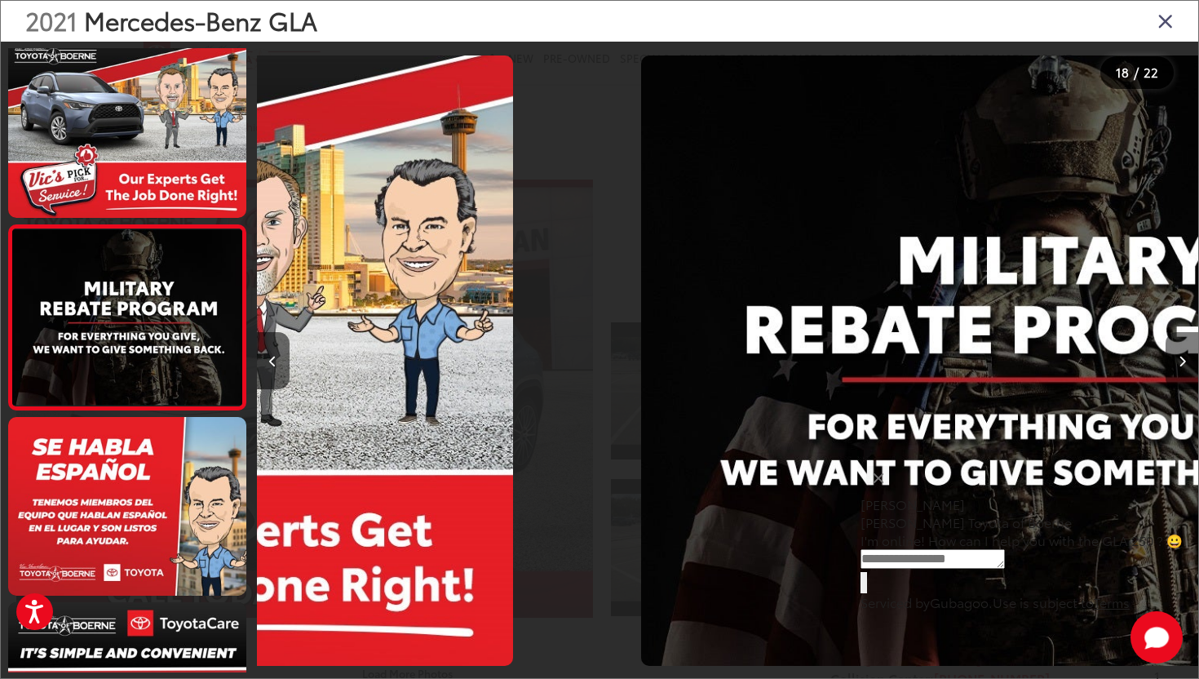
click at [1186, 352] on button "Next image" at bounding box center [1182, 360] width 33 height 57
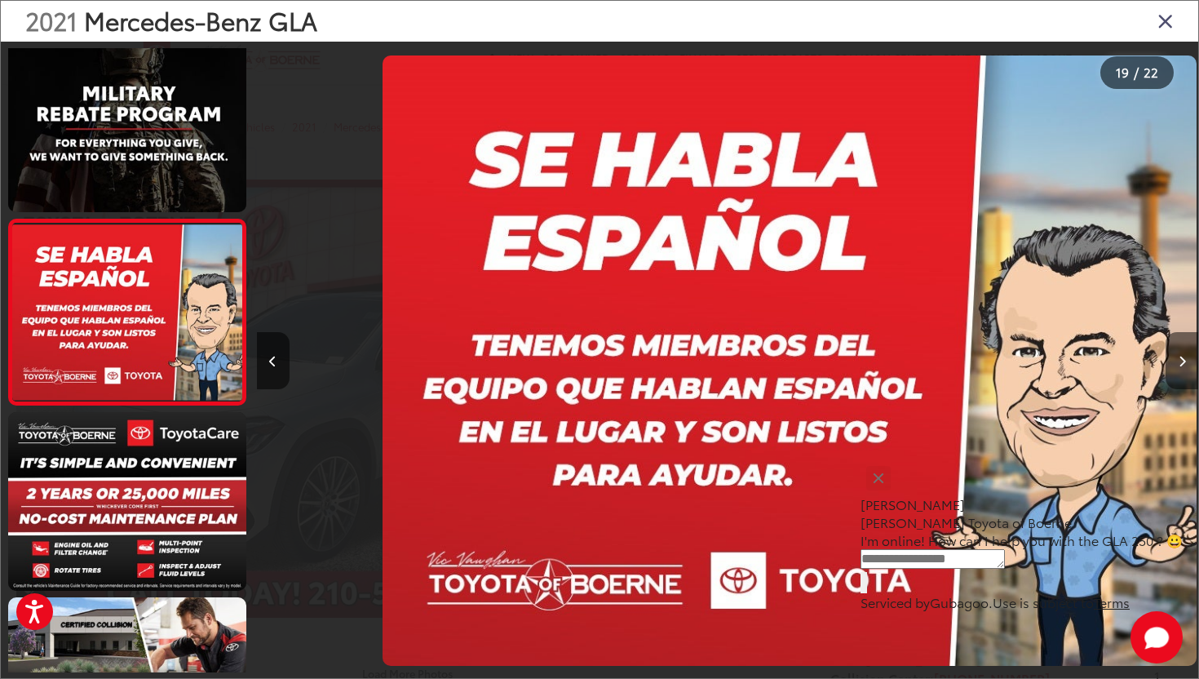
click at [1186, 352] on button "Next image" at bounding box center [1182, 360] width 33 height 57
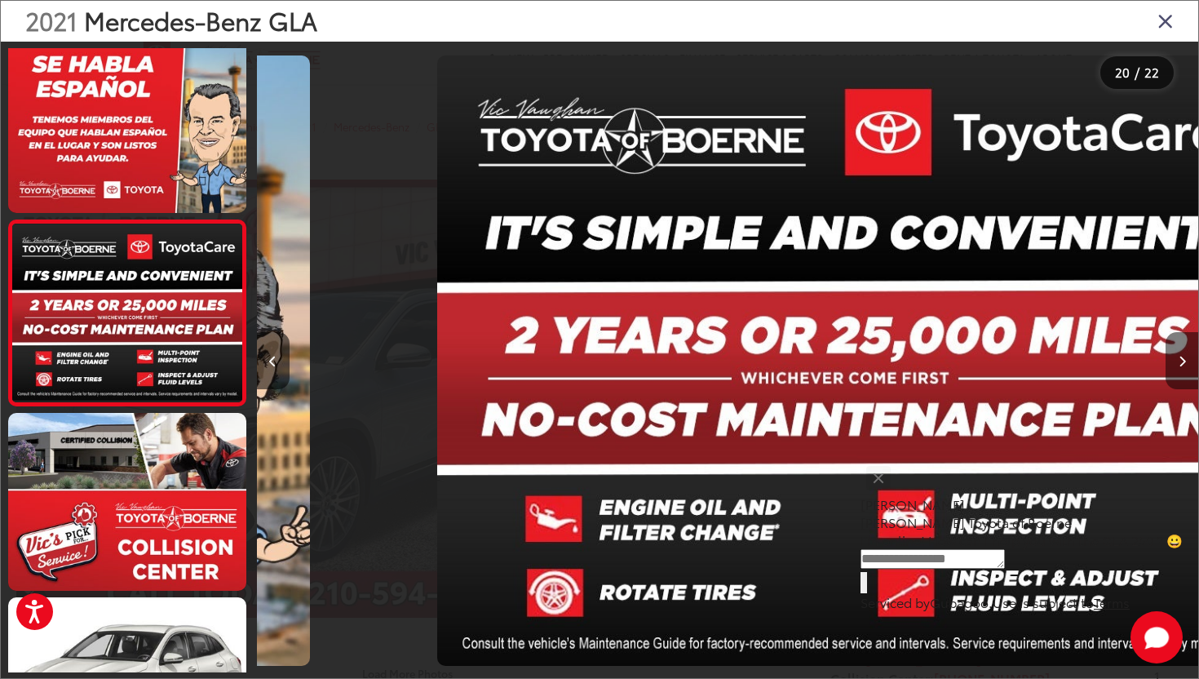
click at [1186, 352] on button "Next image" at bounding box center [1182, 360] width 33 height 57
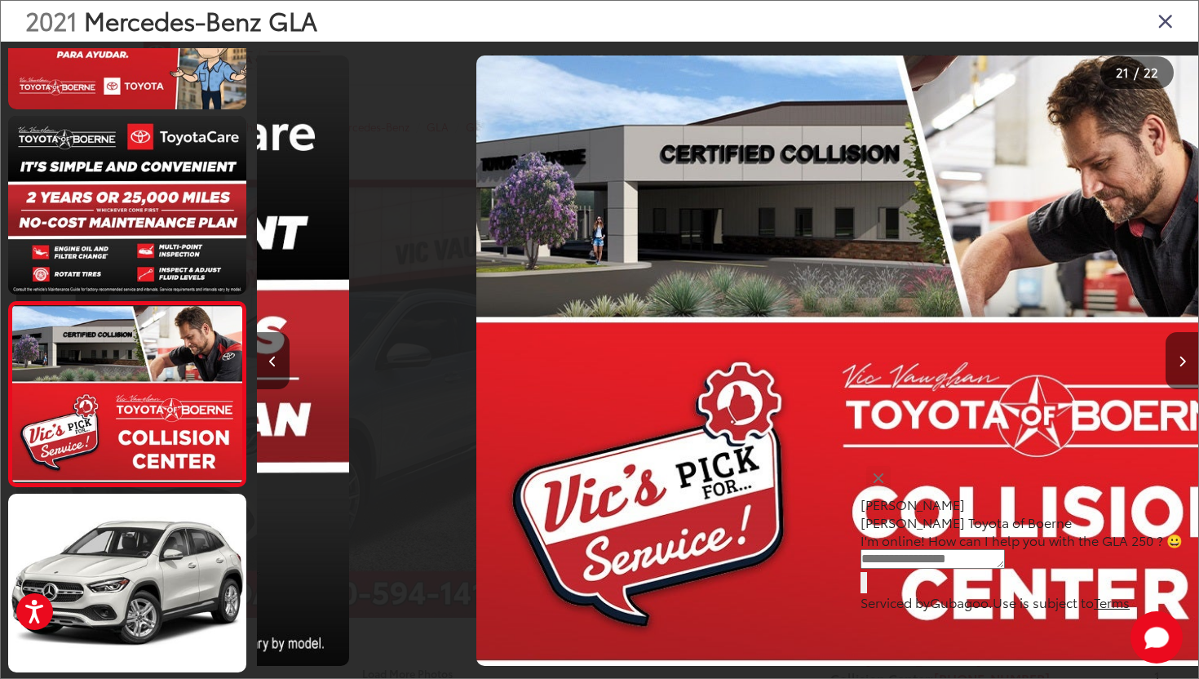
click at [1186, 352] on button "Next image" at bounding box center [1182, 360] width 33 height 57
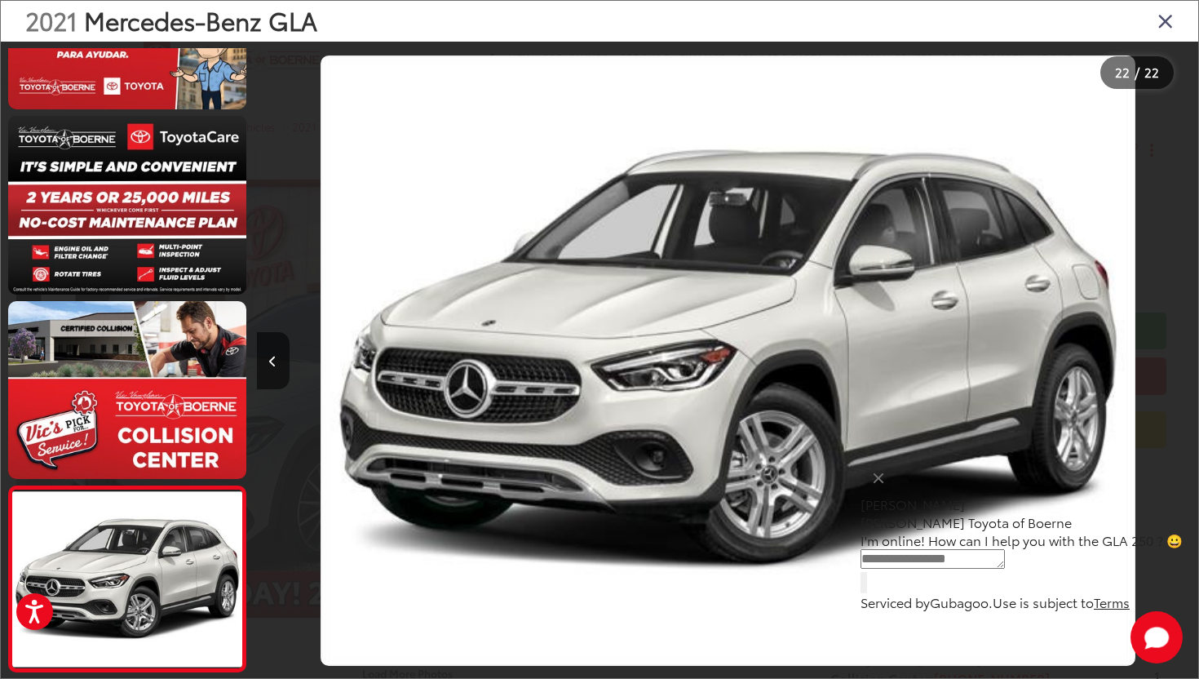
click at [1165, 25] on icon "Close gallery" at bounding box center [1165, 20] width 16 height 21
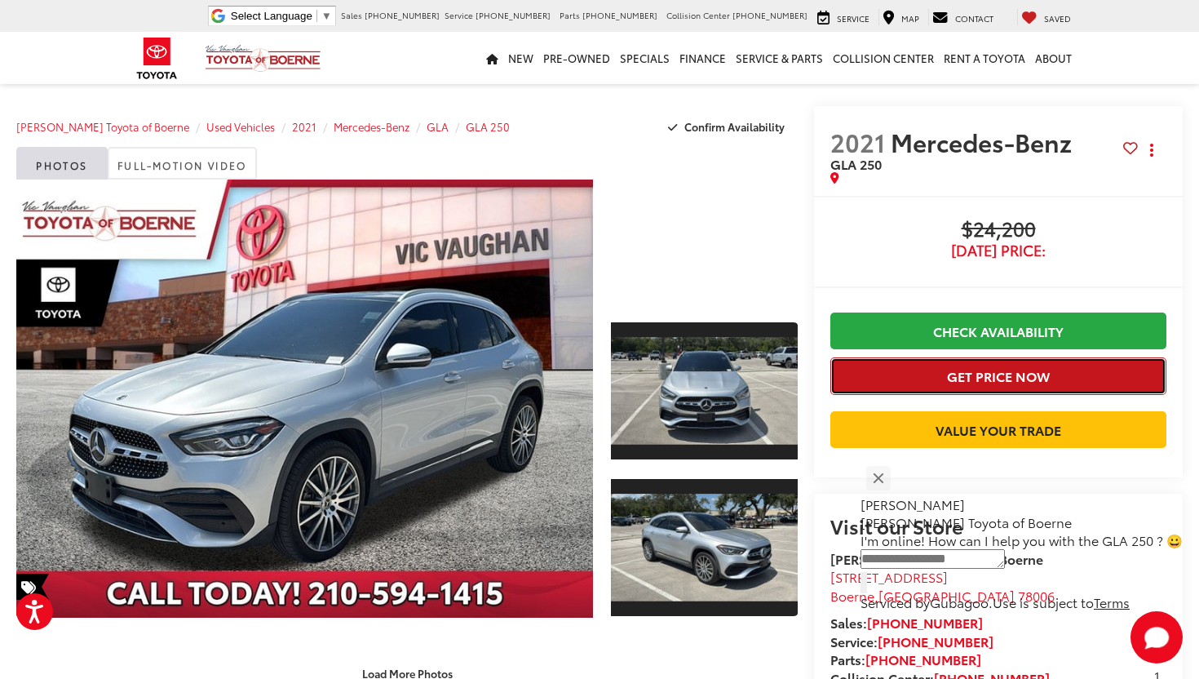
click at [985, 382] on button "Get Price Now" at bounding box center [998, 375] width 336 height 37
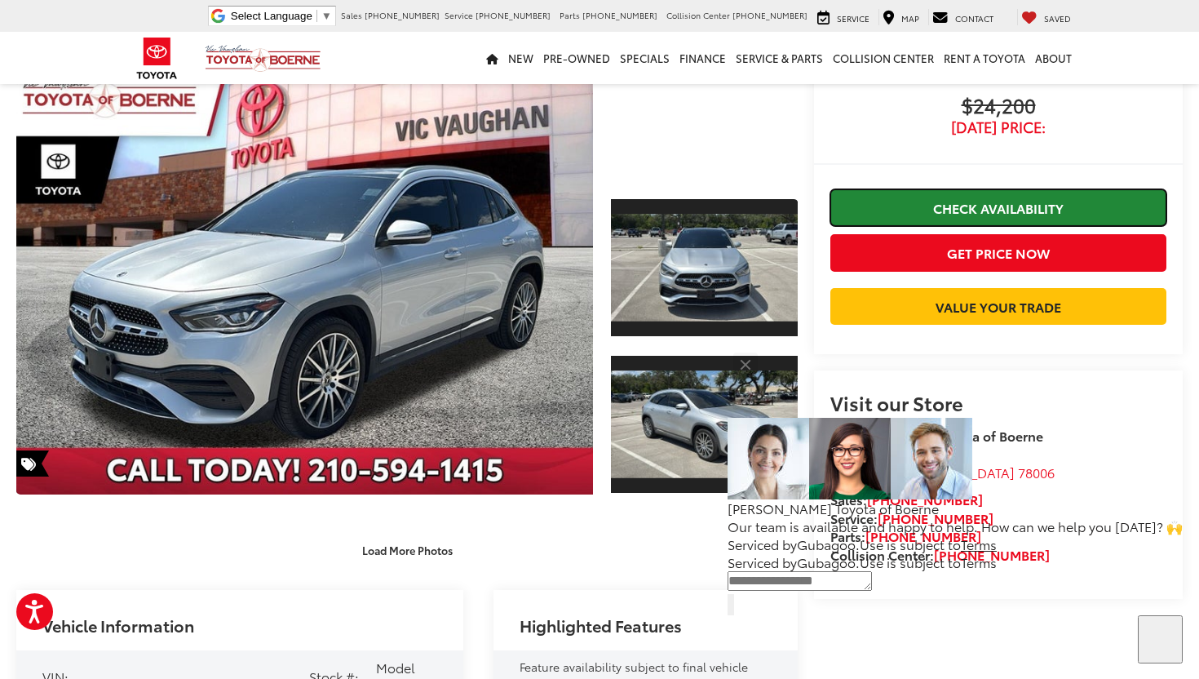
click at [1006, 204] on link "Check Availability" at bounding box center [998, 207] width 336 height 37
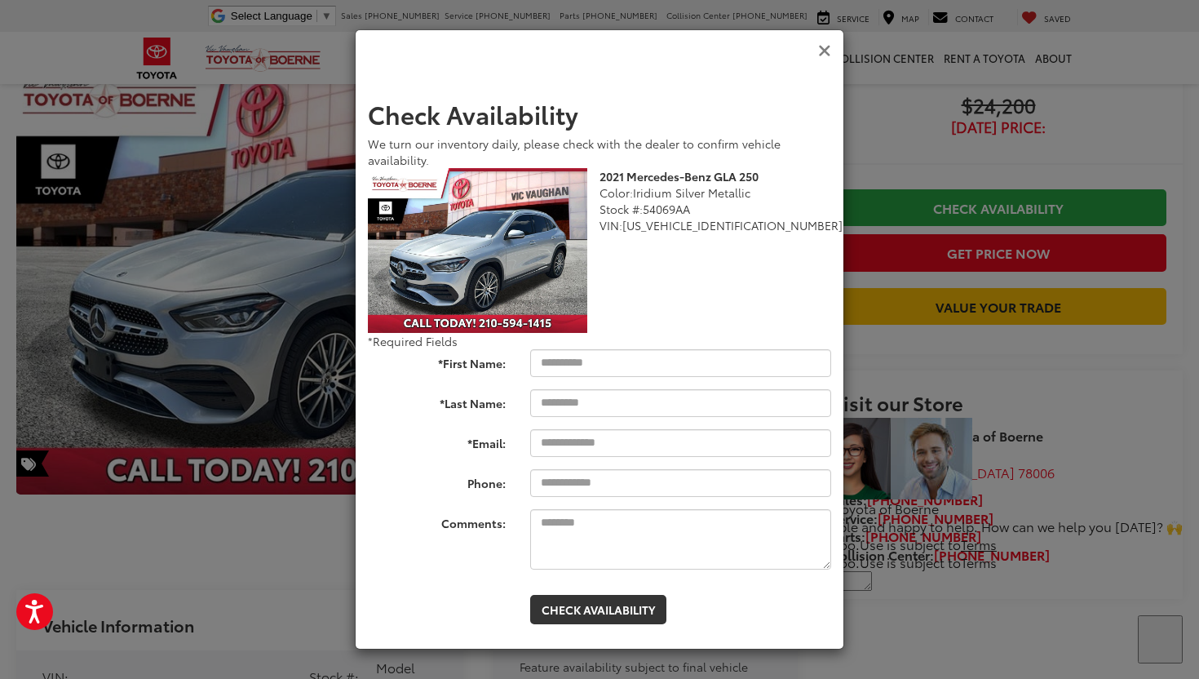
click at [826, 50] on icon "Close" at bounding box center [824, 50] width 13 height 17
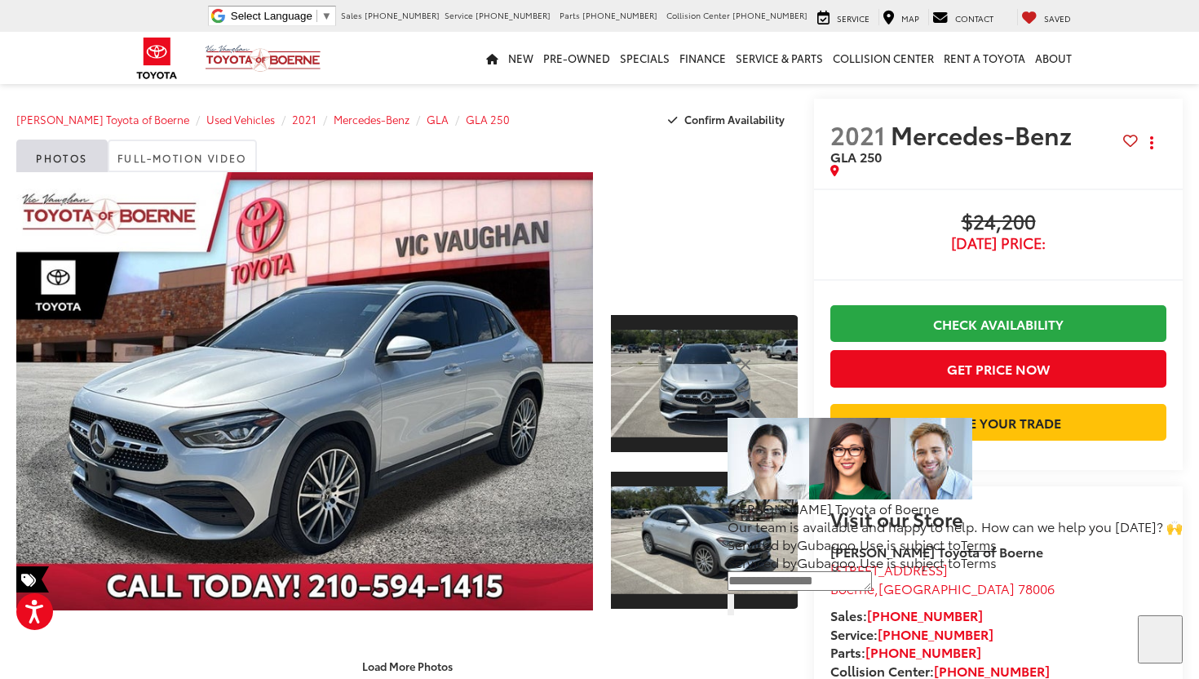
click at [694, 233] on div at bounding box center [704, 234] width 187 height 125
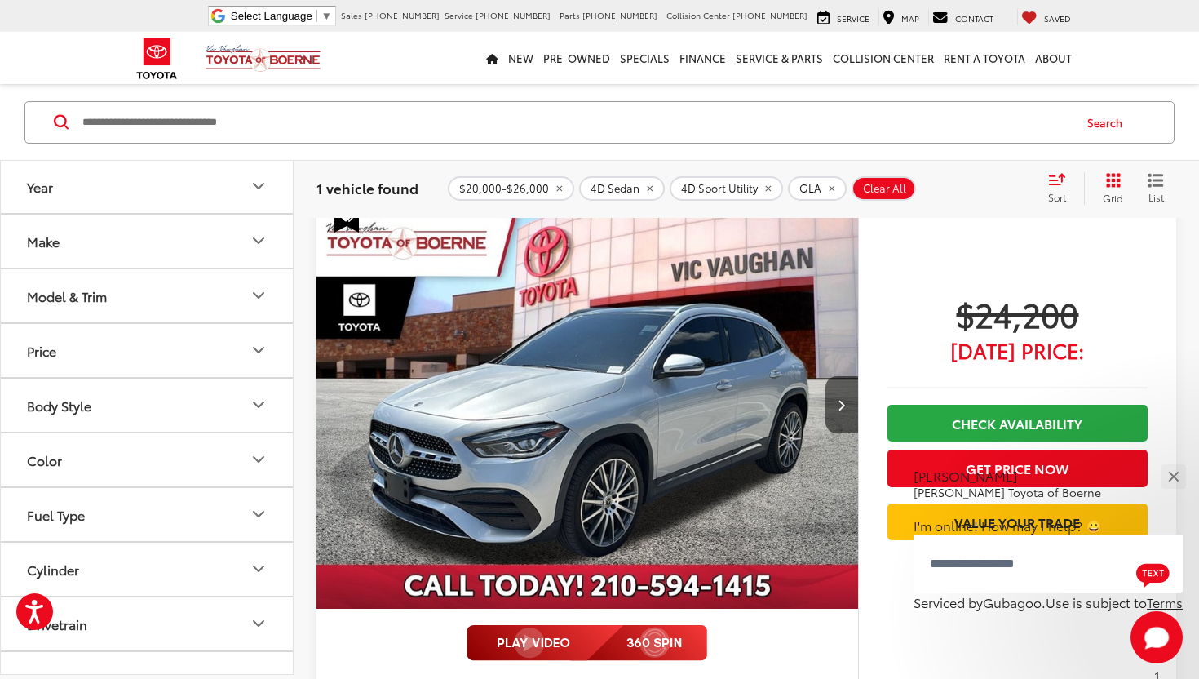
scroll to position [164, 0]
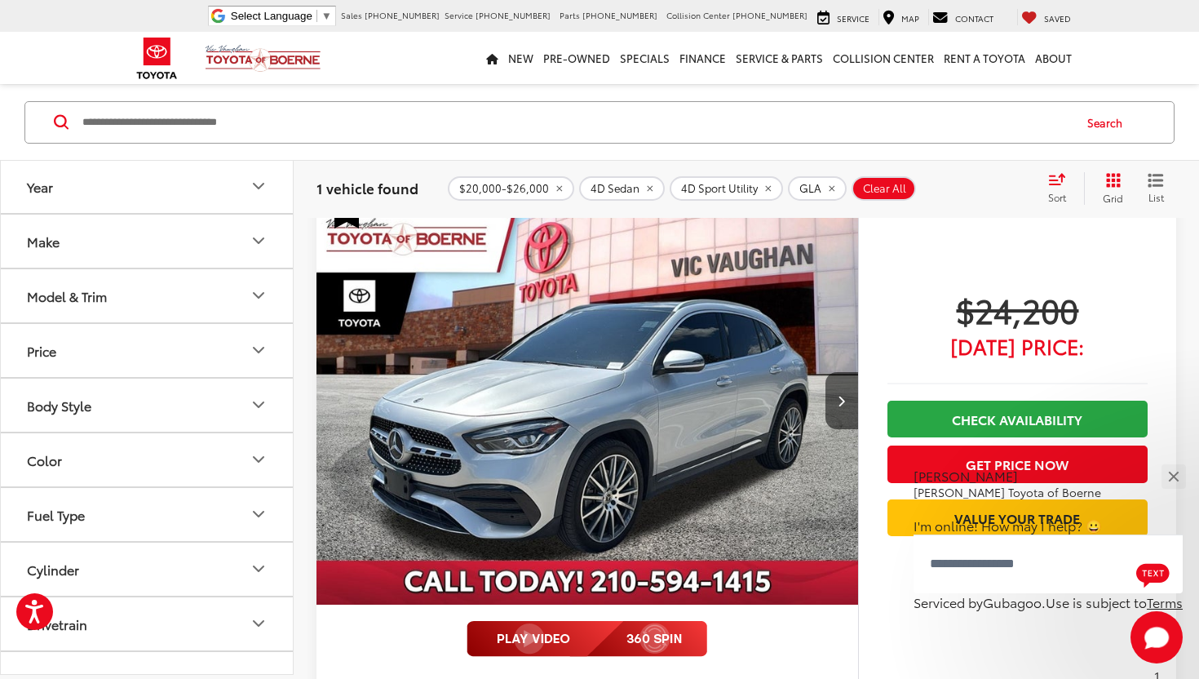
click at [197, 296] on button "Model & Trim" at bounding box center [148, 295] width 294 height 53
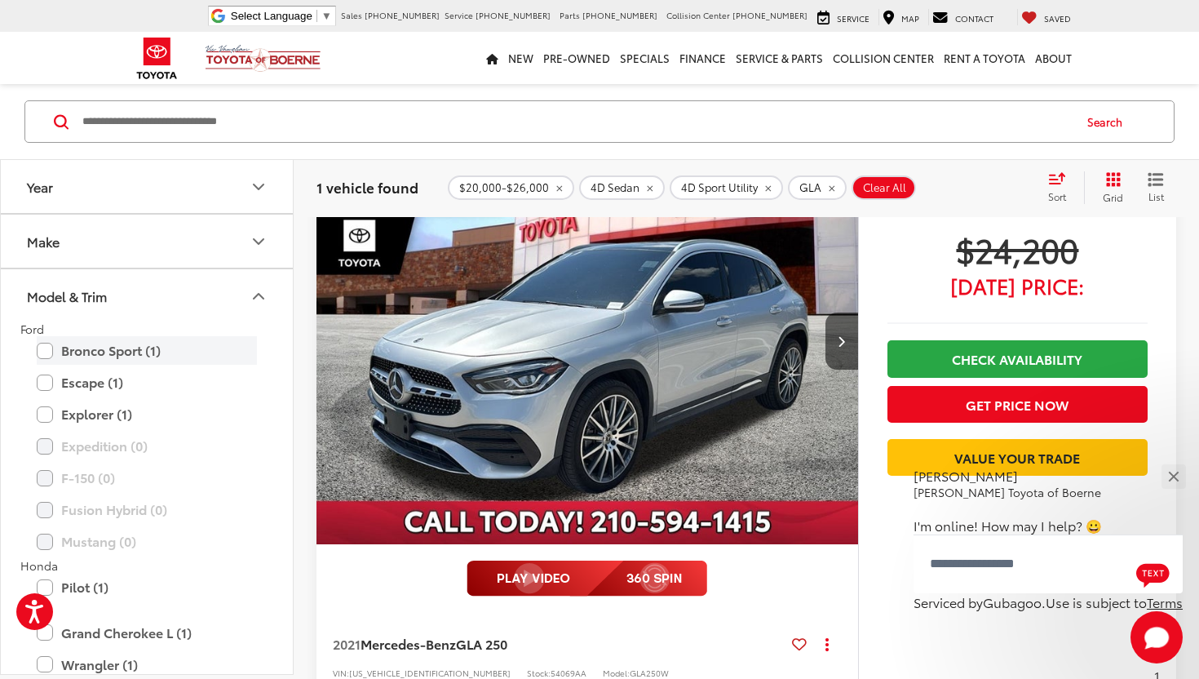
scroll to position [104, 0]
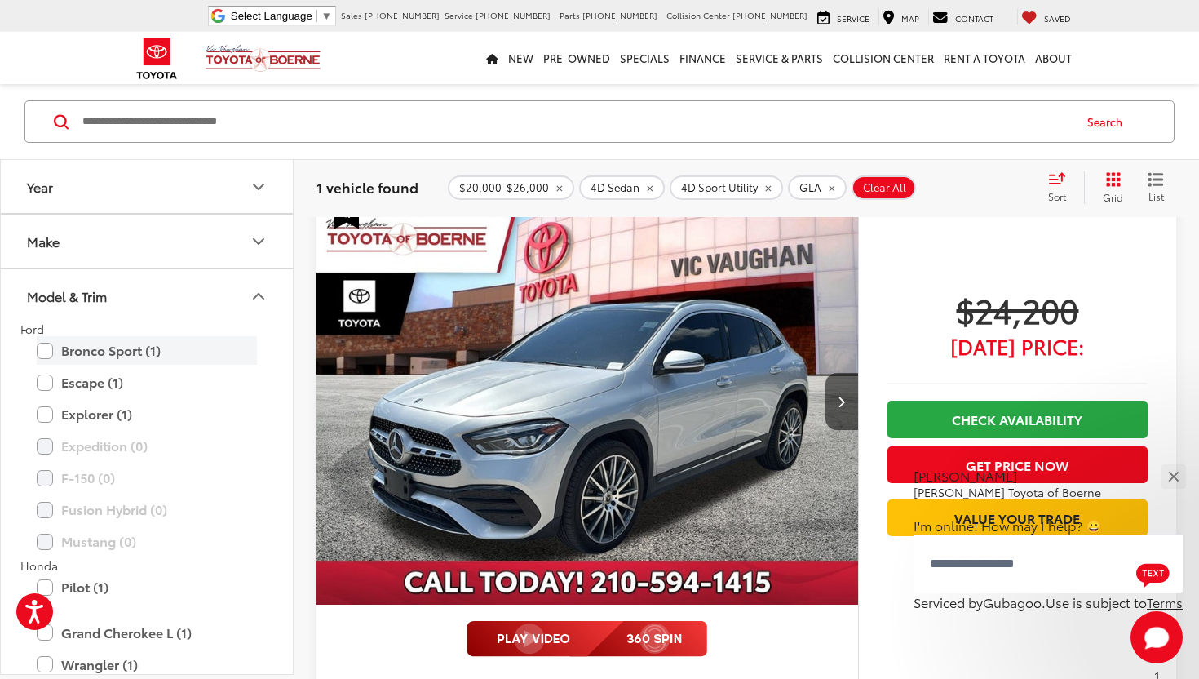
click at [126, 352] on label "Bronco Sport (1)" at bounding box center [147, 350] width 220 height 29
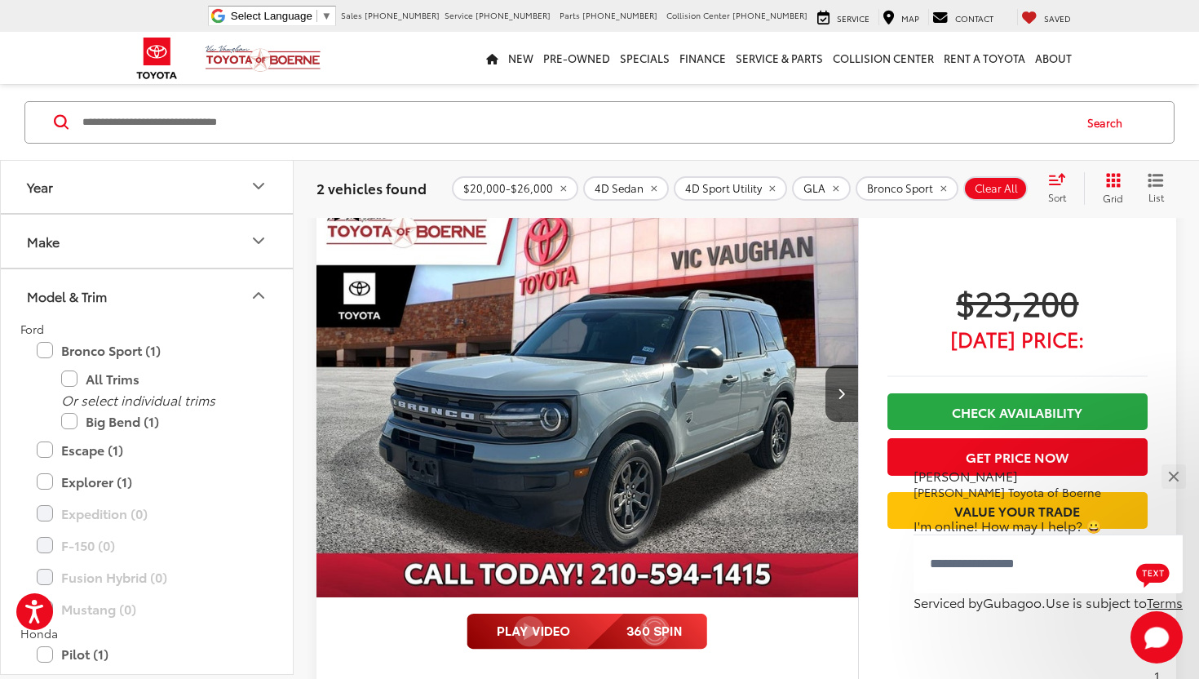
scroll to position [179, 0]
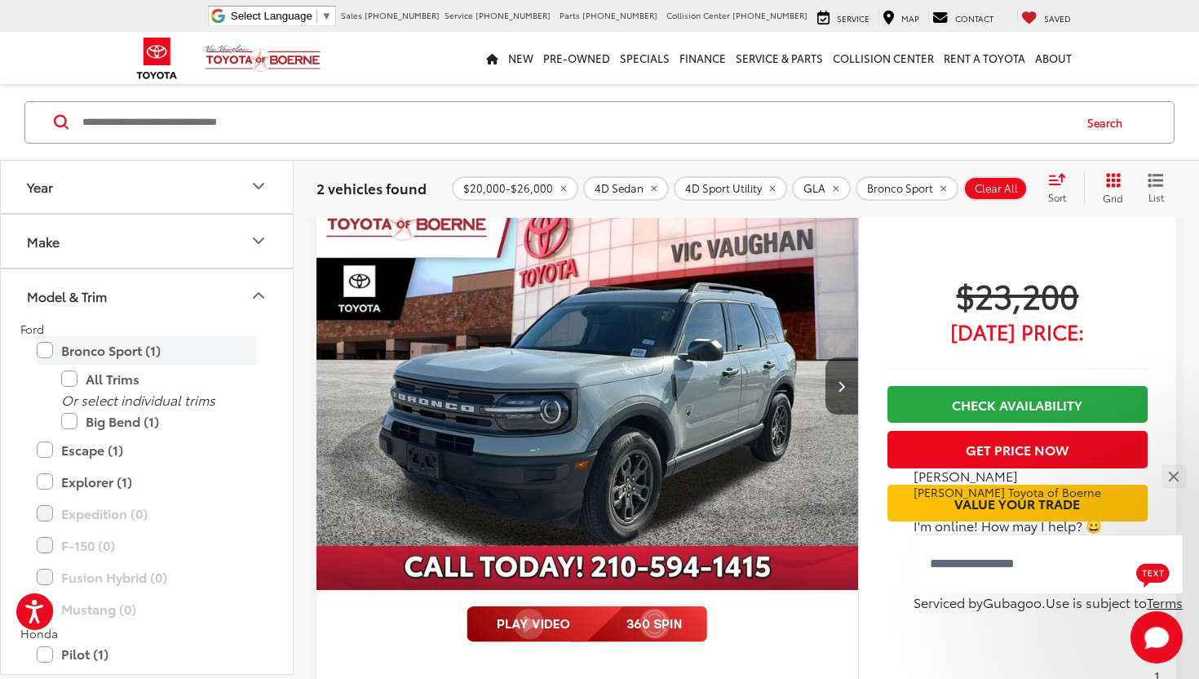
click at [45, 352] on label "Bronco Sport (1)" at bounding box center [147, 350] width 220 height 29
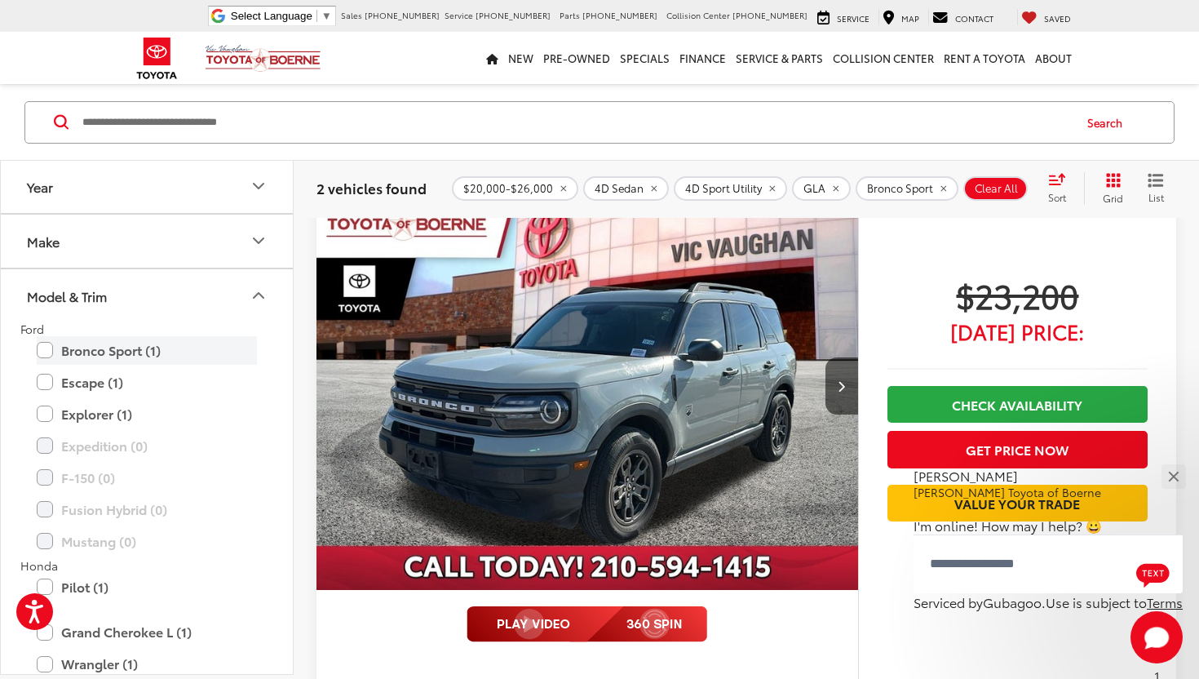
scroll to position [141, 0]
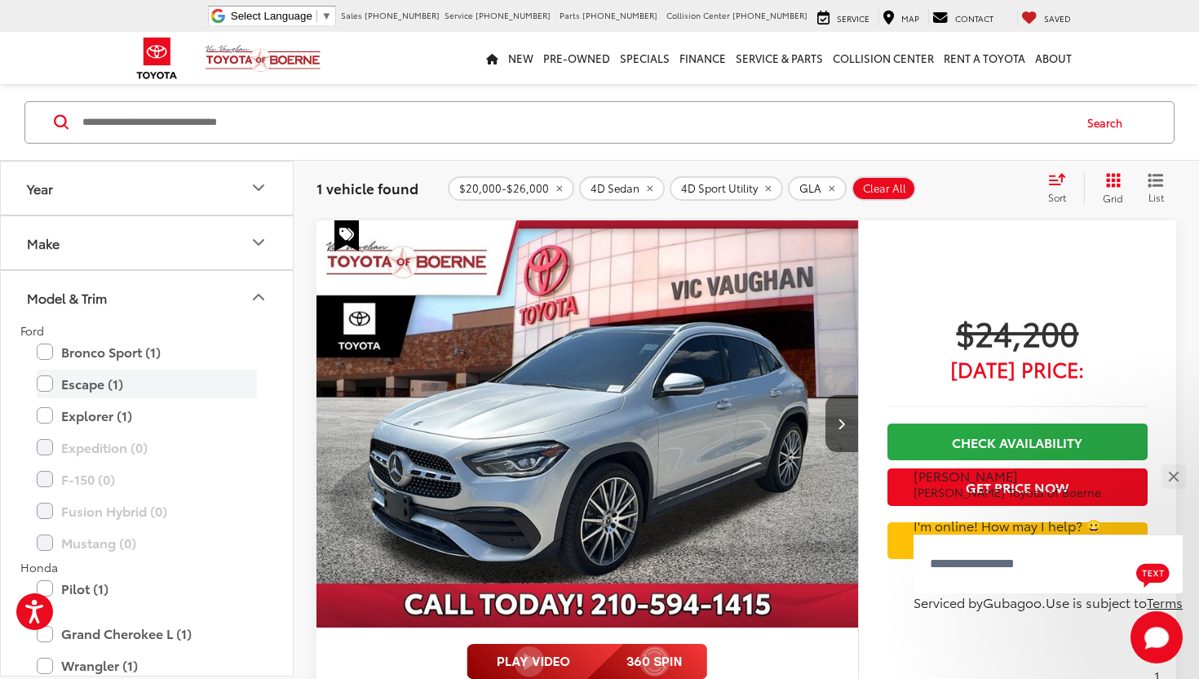
click at [51, 386] on label "Escape (1)" at bounding box center [147, 384] width 220 height 29
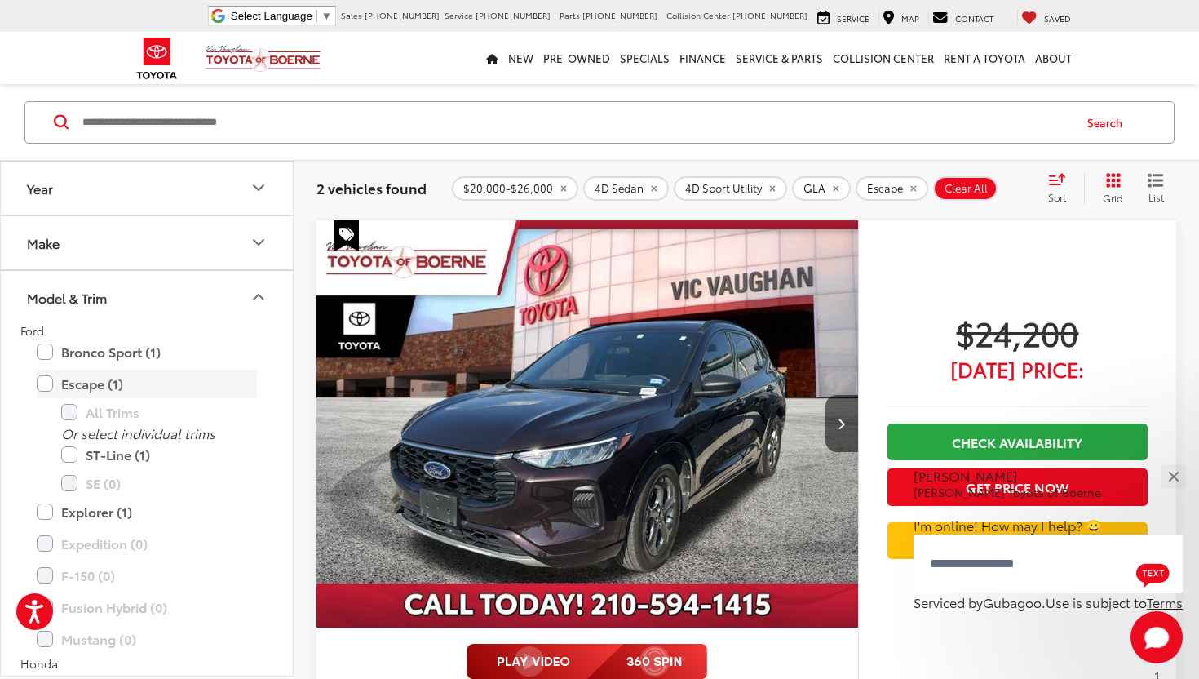
click at [48, 385] on label "Escape (1)" at bounding box center [147, 384] width 220 height 29
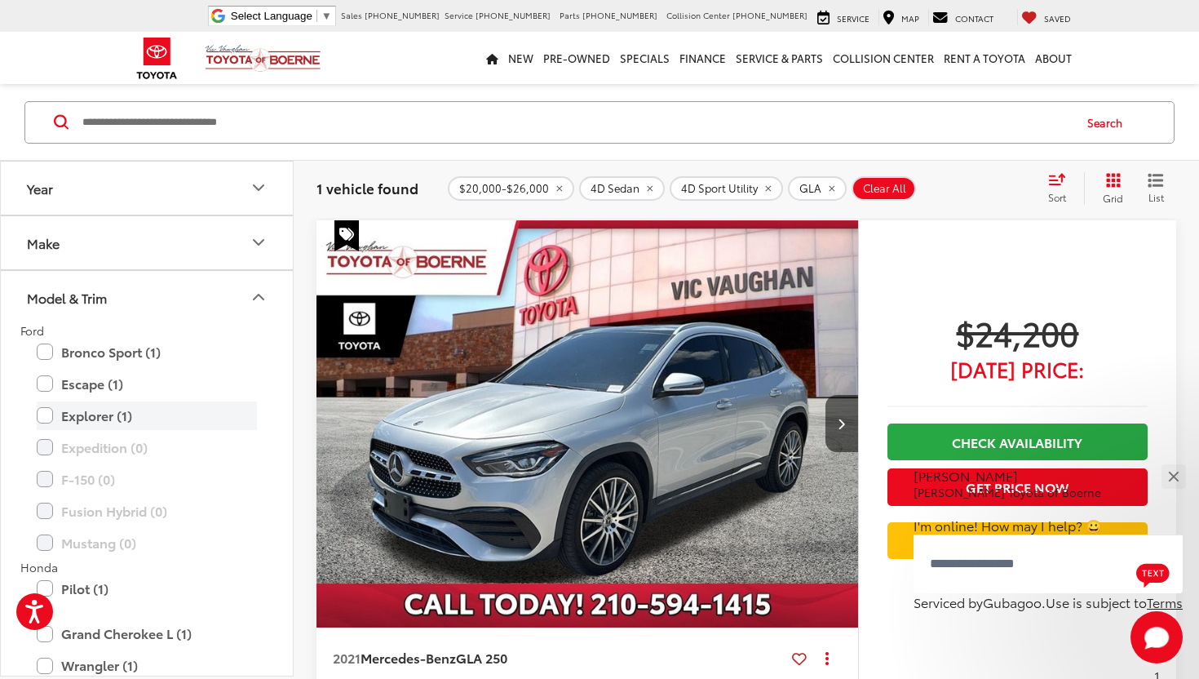
click at [47, 410] on label "Explorer (1)" at bounding box center [147, 415] width 220 height 29
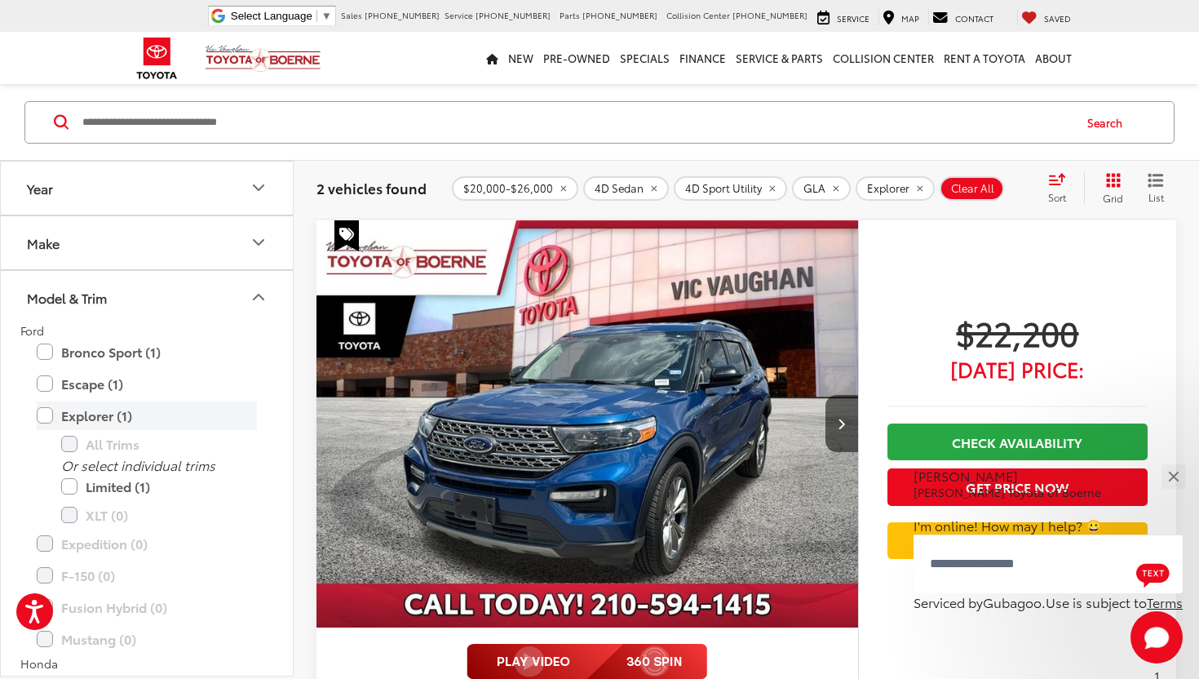
click at [47, 410] on label "Explorer (1)" at bounding box center [147, 415] width 220 height 29
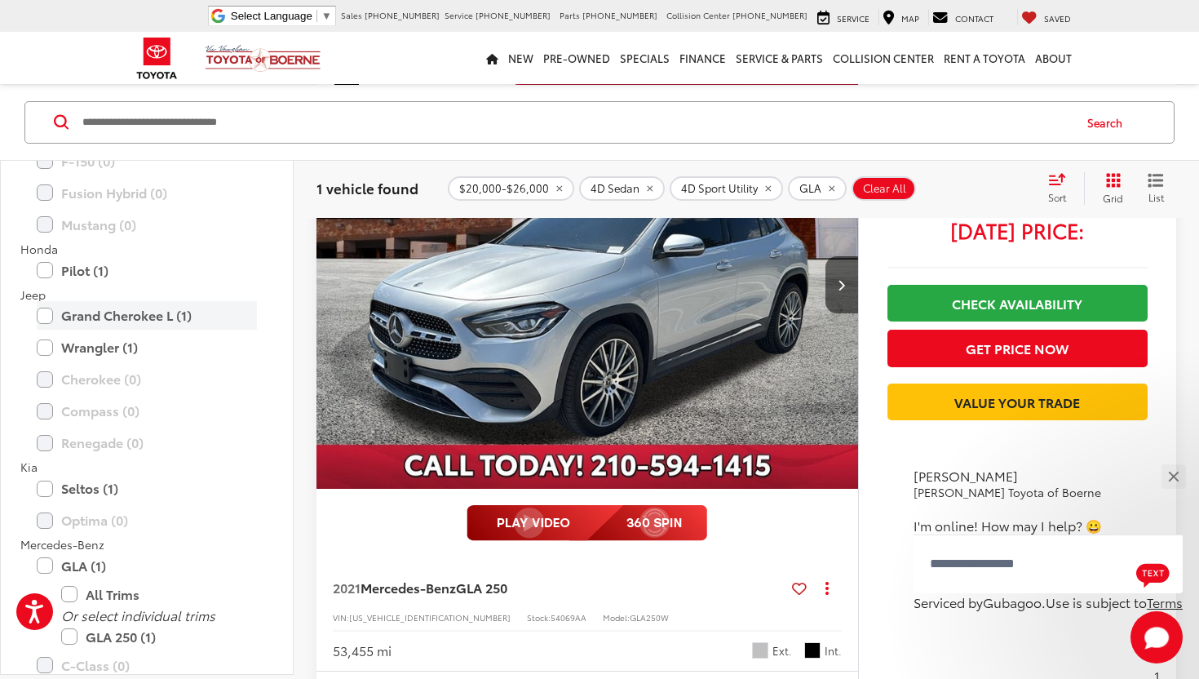
scroll to position [321, 0]
click at [43, 312] on label "Grand Cherokee L (1)" at bounding box center [147, 312] width 220 height 29
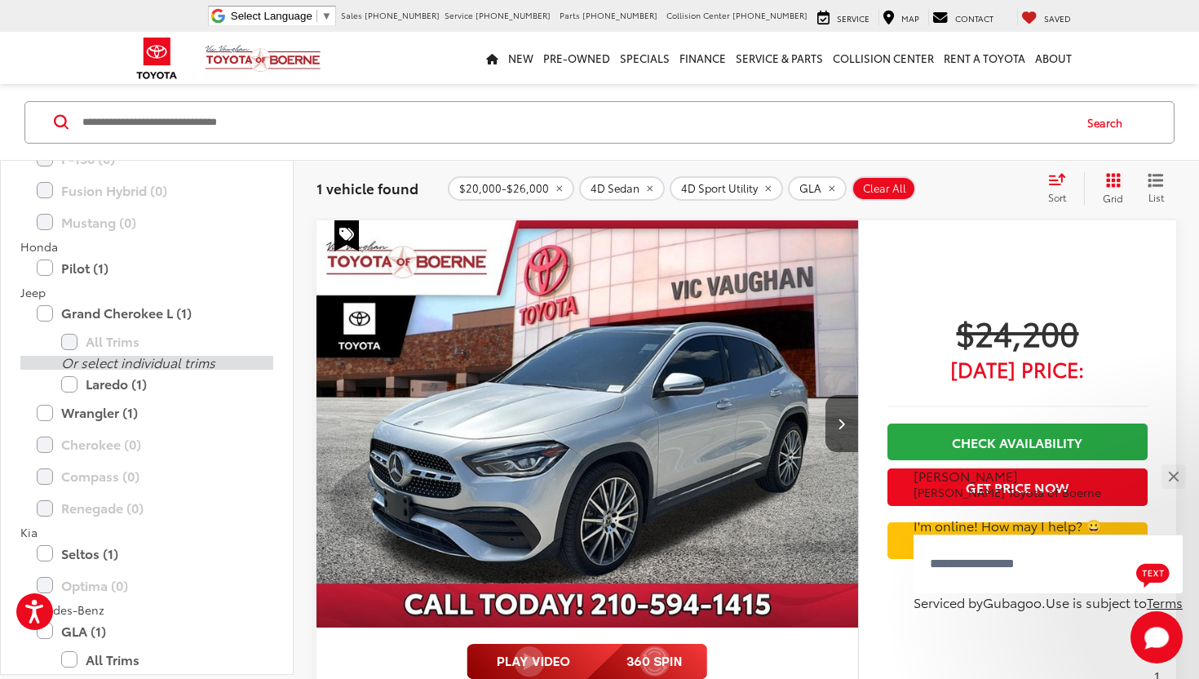
scroll to position [135, 0]
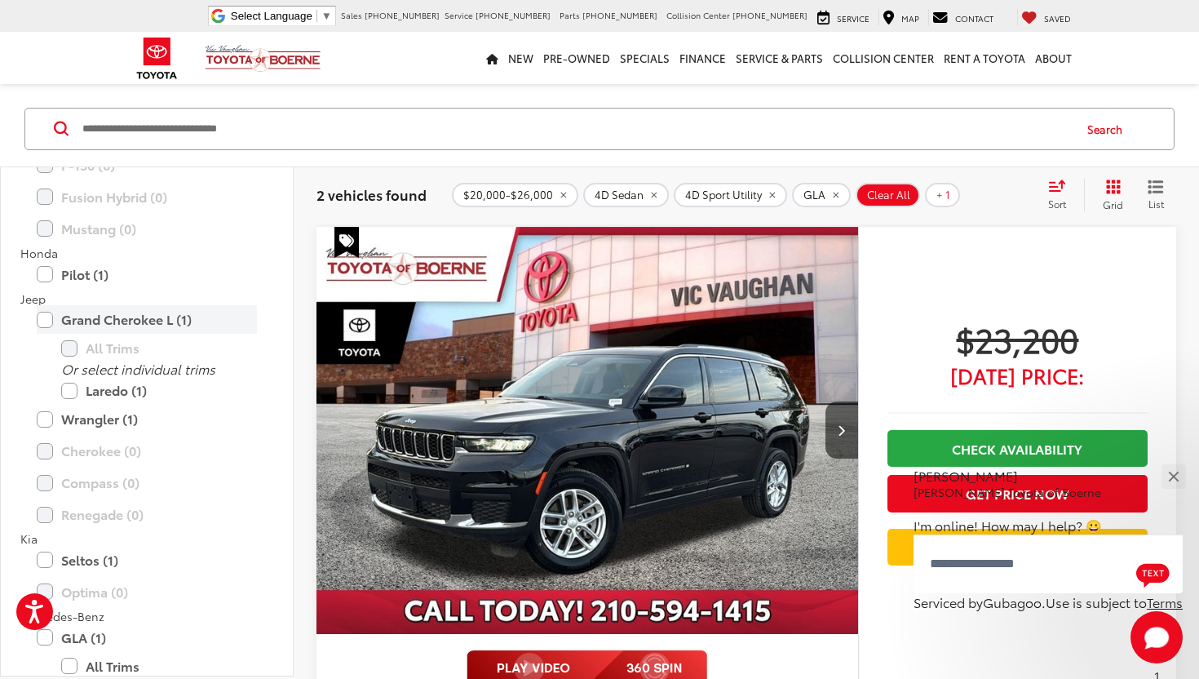
click at [46, 322] on label "Grand Cherokee L (1)" at bounding box center [147, 319] width 220 height 29
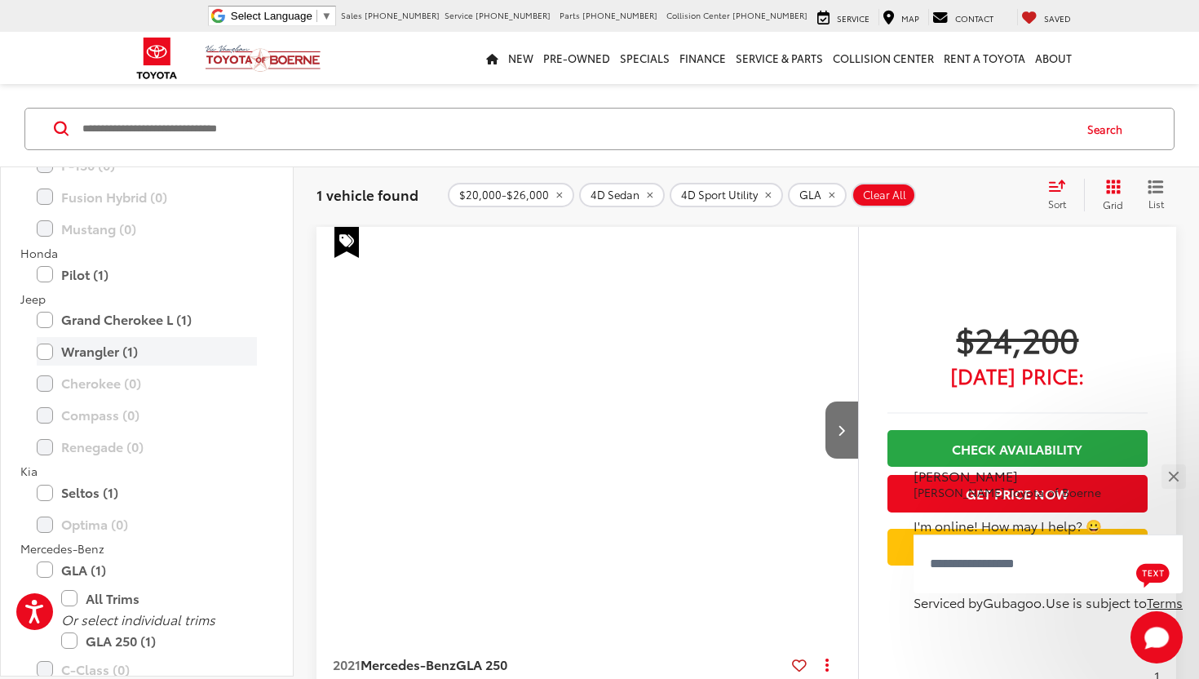
click at [44, 352] on label "Wrangler (1)" at bounding box center [147, 351] width 220 height 29
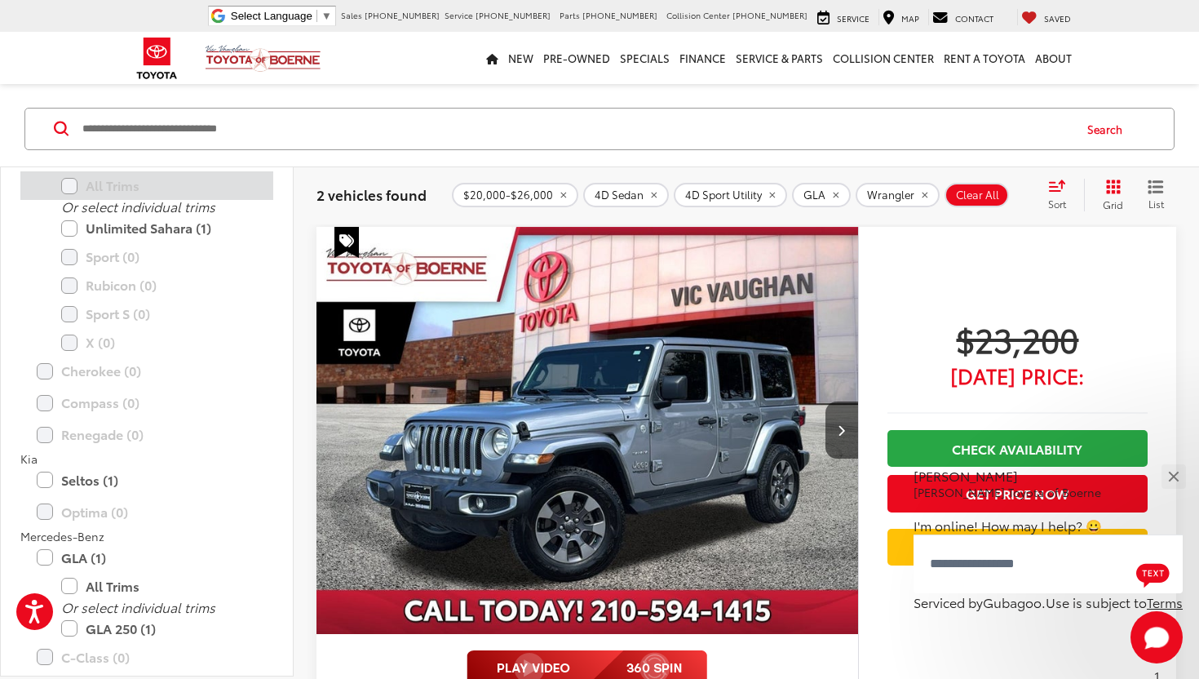
scroll to position [493, 0]
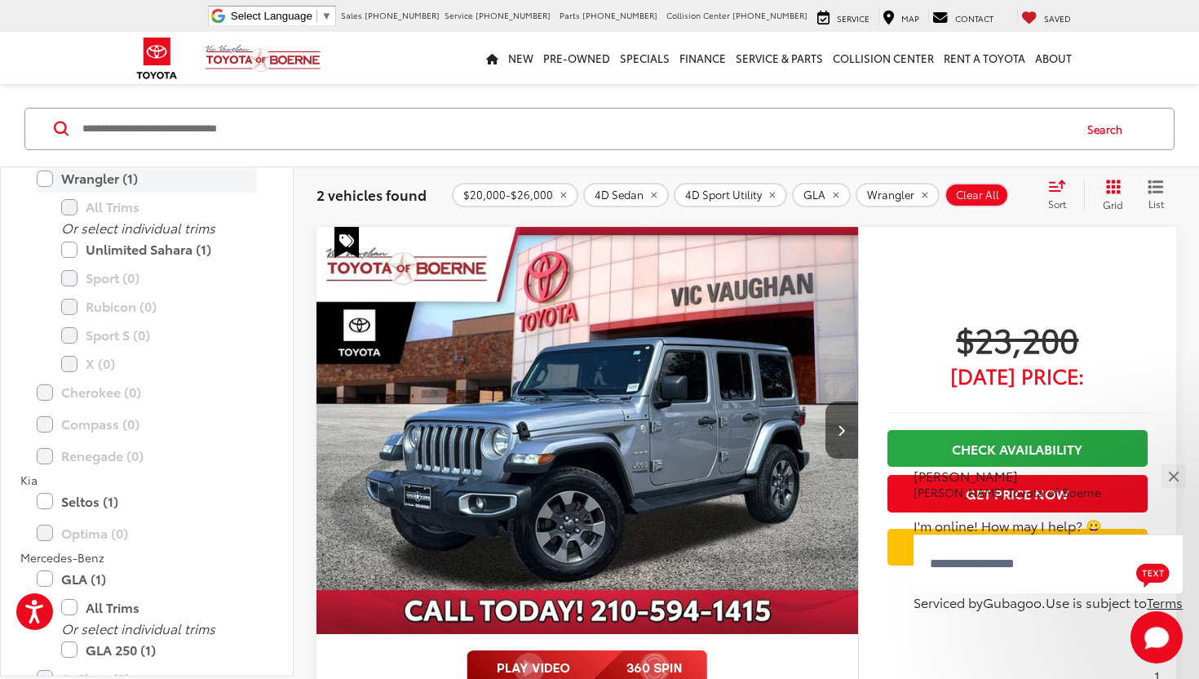
click at [50, 186] on label "Wrangler (1)" at bounding box center [147, 178] width 220 height 29
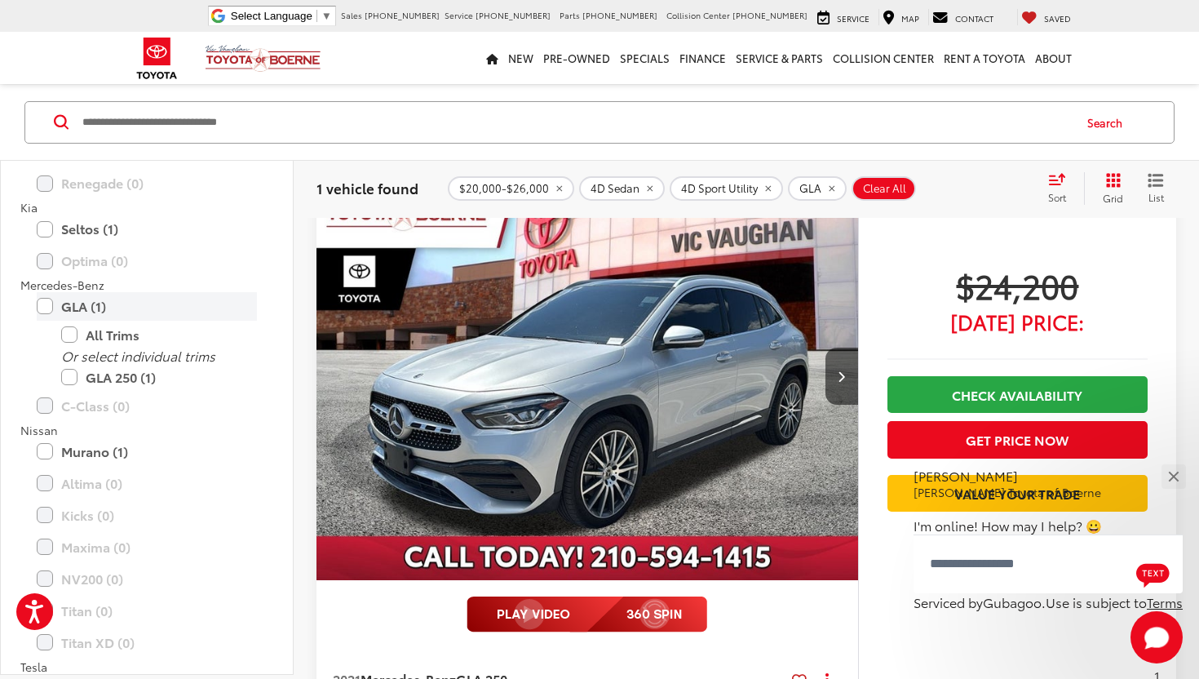
scroll to position [587, 0]
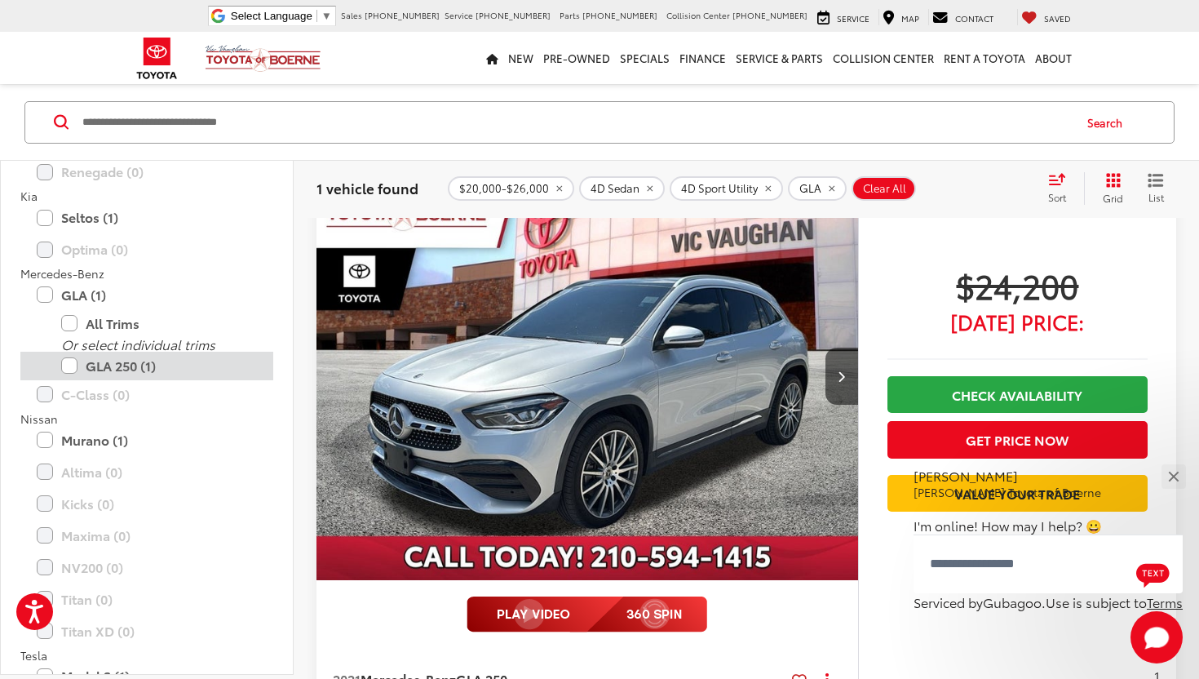
click at [73, 370] on label "GLA 250 (1)" at bounding box center [159, 366] width 196 height 29
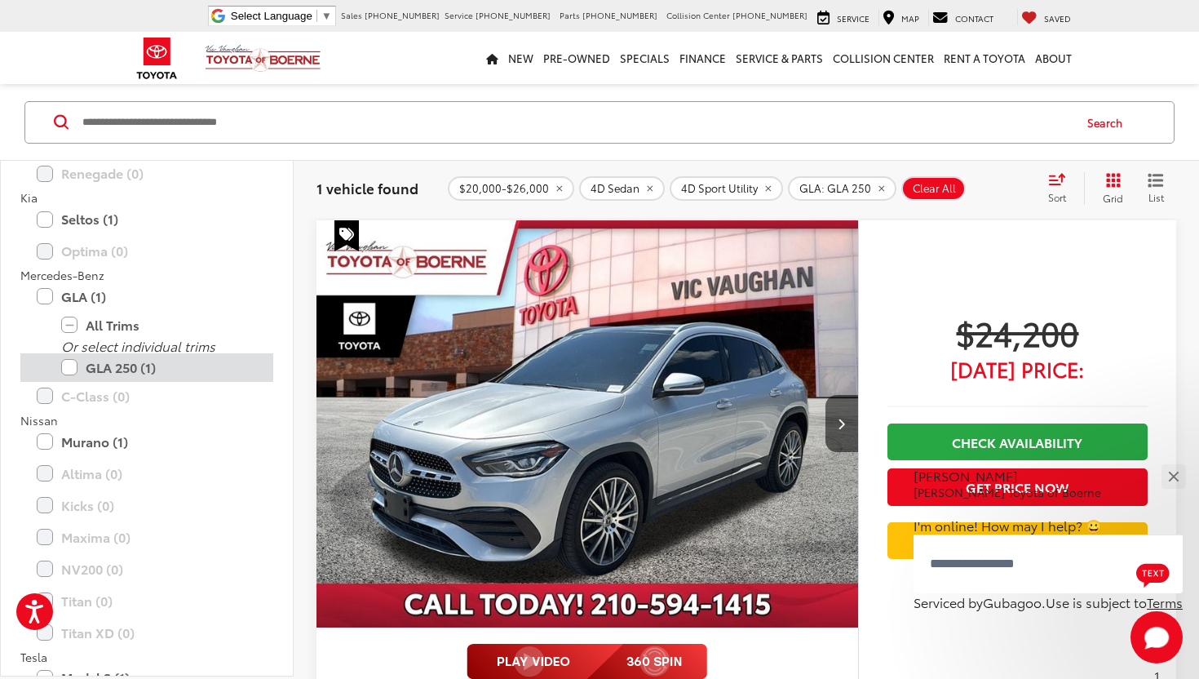
click at [73, 370] on label "GLA 250 (1)" at bounding box center [159, 367] width 196 height 29
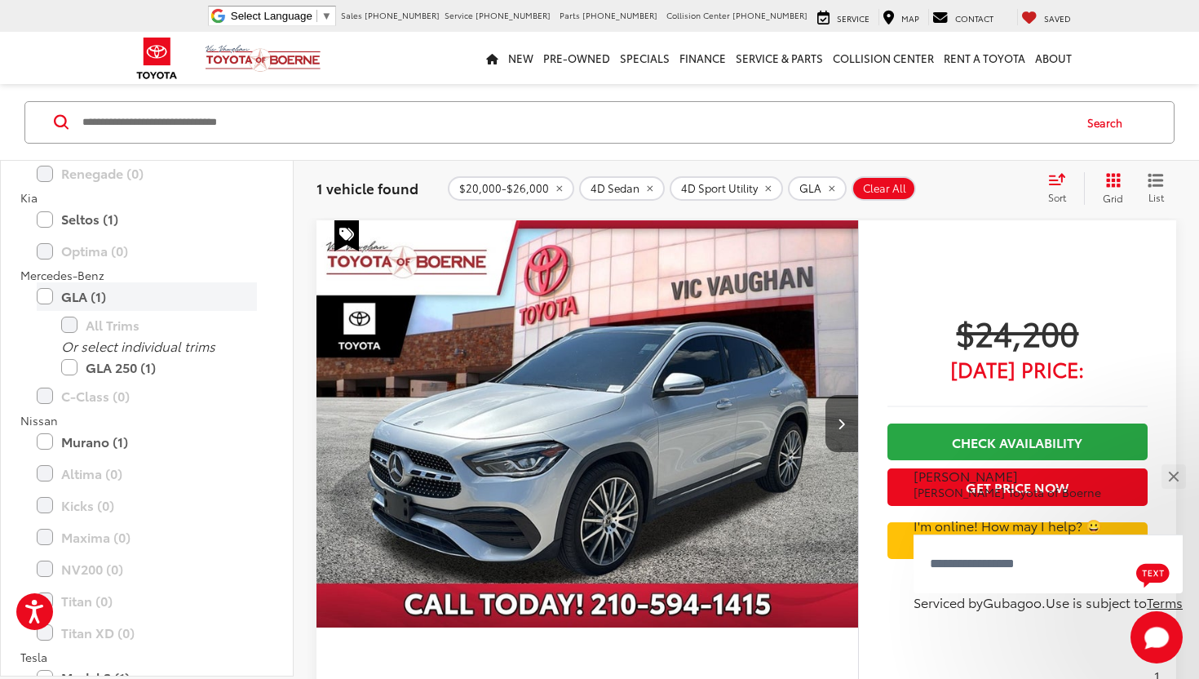
click at [42, 296] on label "GLA (1)" at bounding box center [147, 296] width 220 height 29
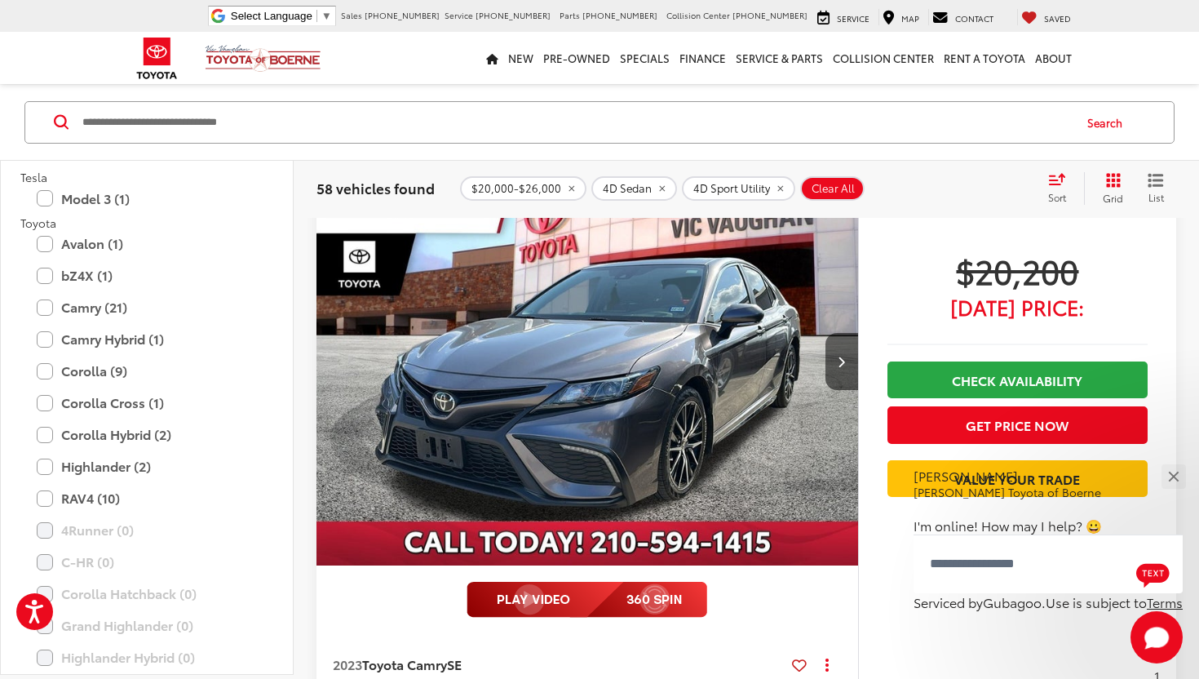
scroll to position [997, 0]
click at [47, 315] on label "Camry (21)" at bounding box center [147, 308] width 220 height 29
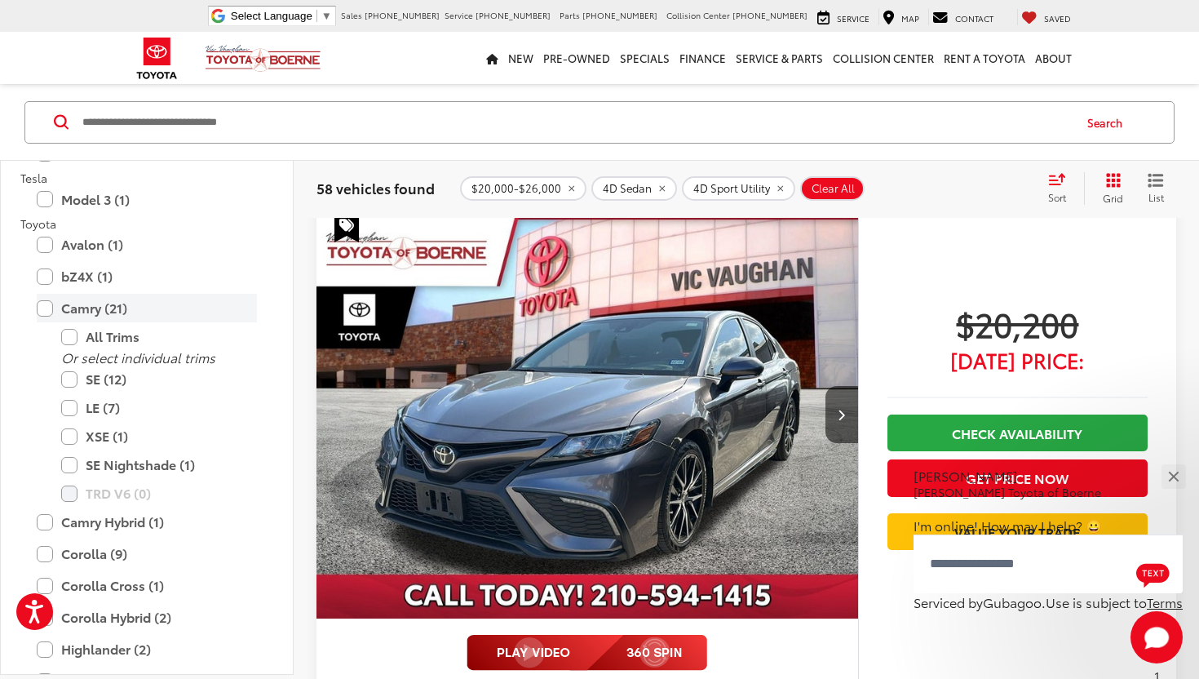
scroll to position [141, 0]
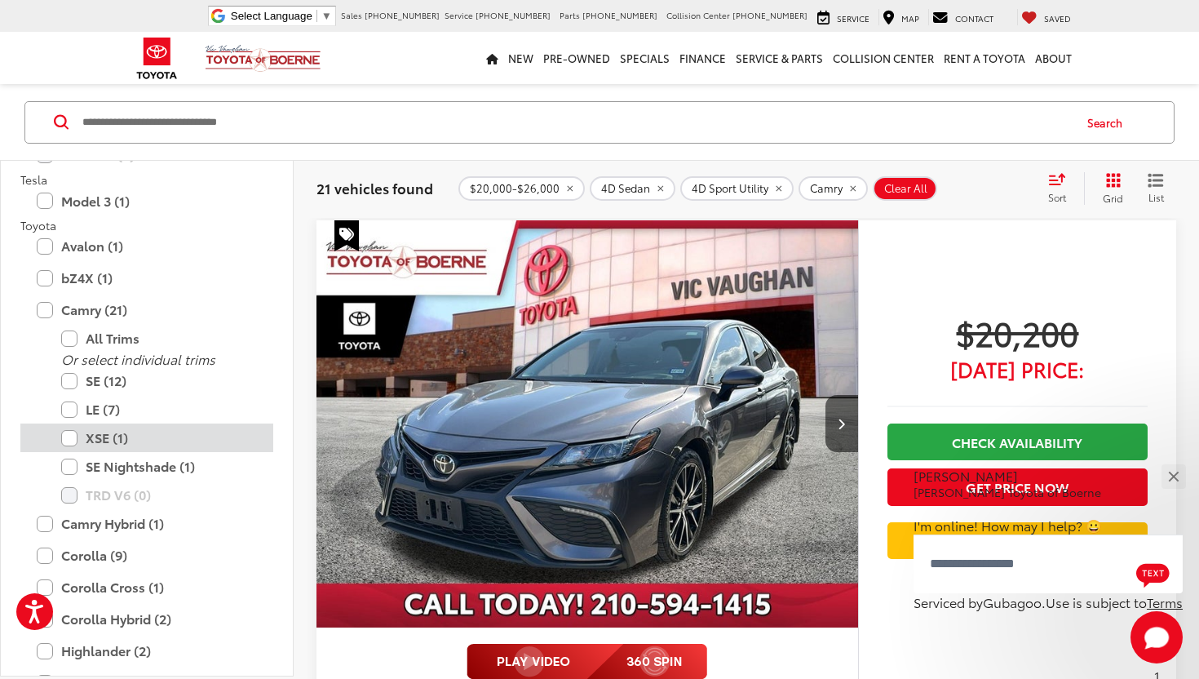
click at [74, 436] on label "XSE (1)" at bounding box center [159, 437] width 196 height 29
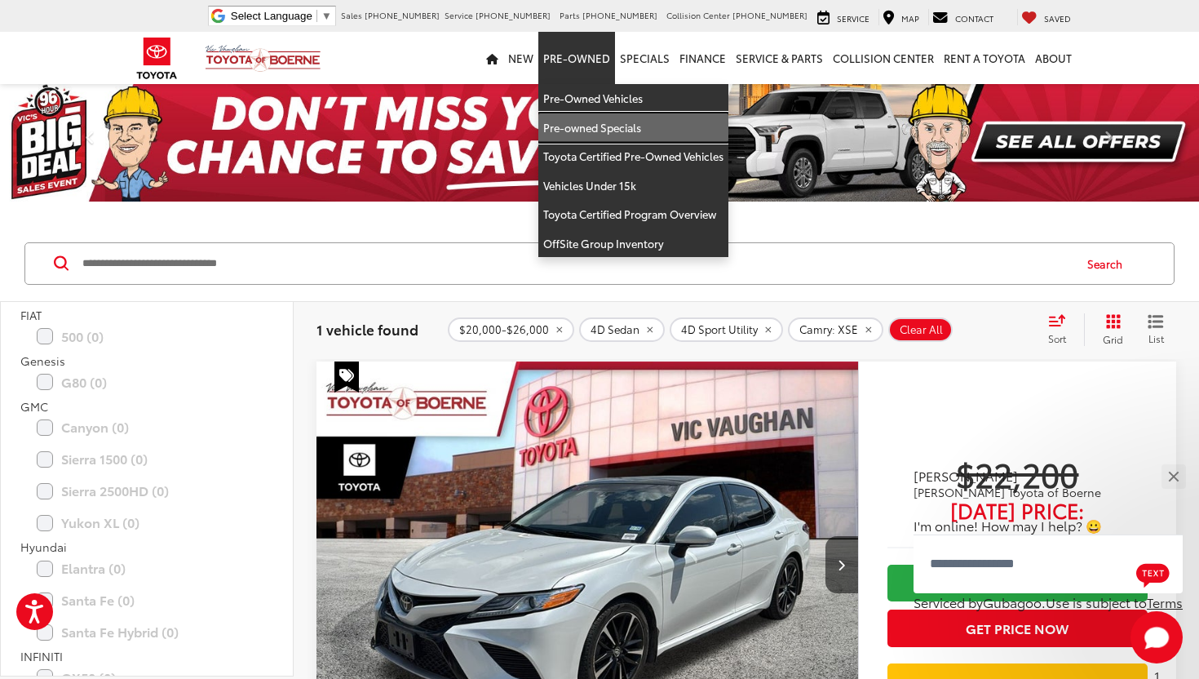
click at [596, 132] on link "Pre-owned Specials" at bounding box center [633, 127] width 190 height 29
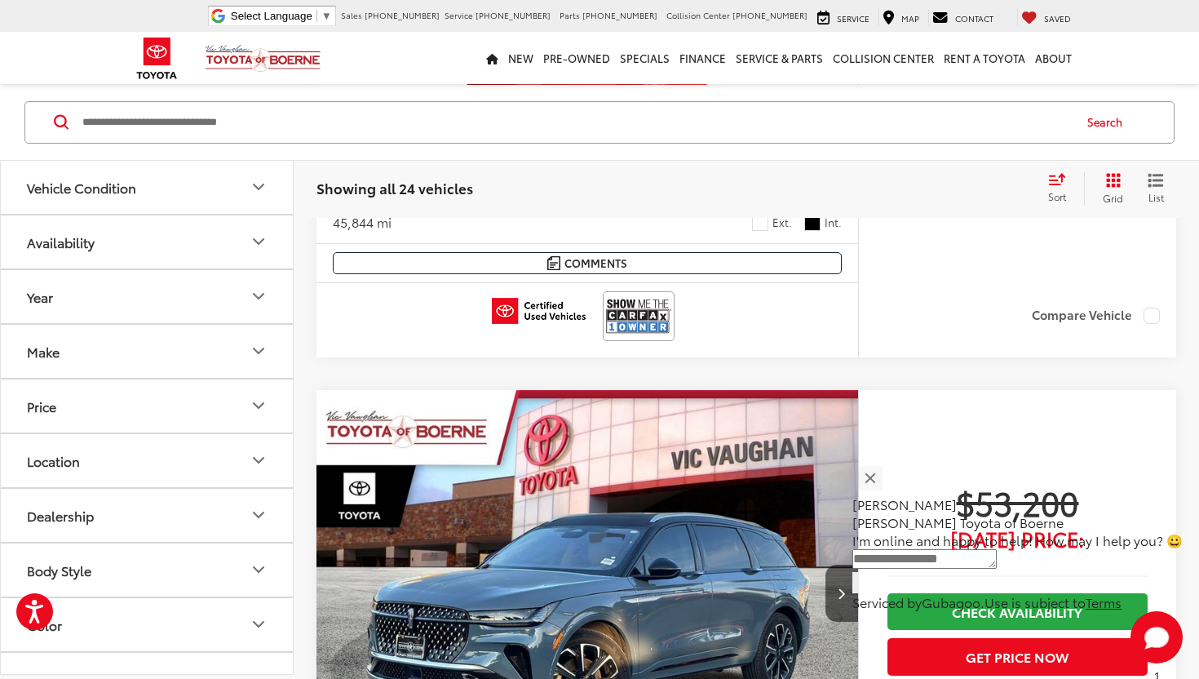
scroll to position [563, 0]
